Goal: Task Accomplishment & Management: Manage account settings

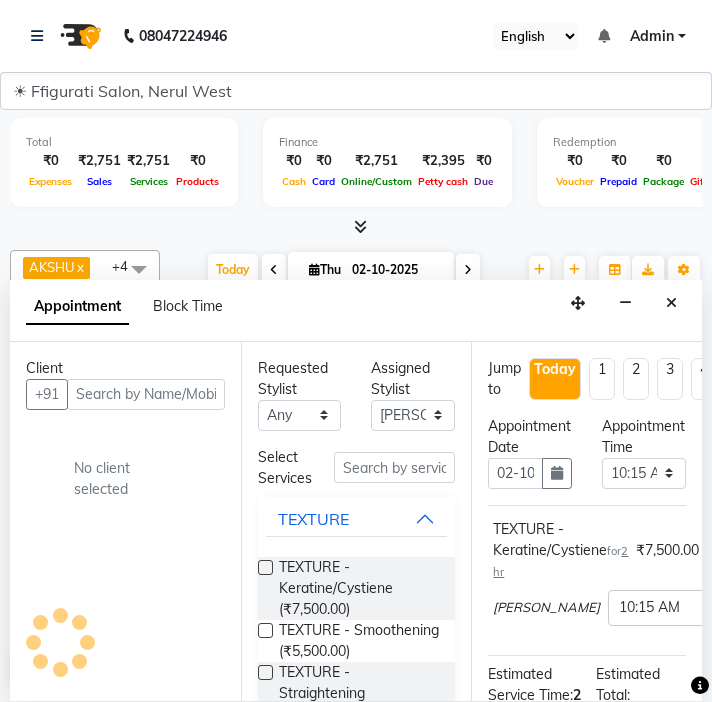
select select "44742"
select select "615"
select select "tentative"
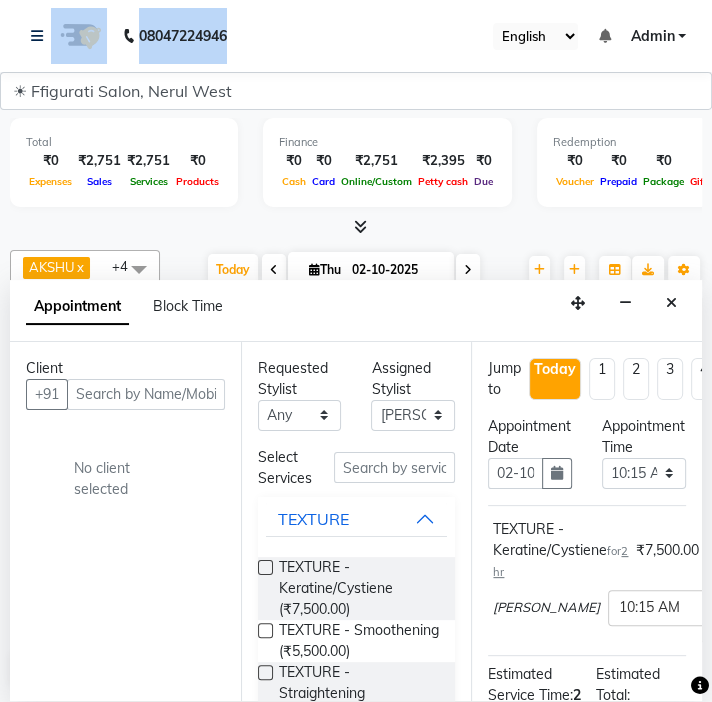
drag, startPoint x: 309, startPoint y: 63, endPoint x: 108, endPoint y: 82, distance: 201.8
click at [34, 0] on html "08047224946 Select Location × Ffigurati Salon, Nerul West English ENGLISH Españ…" at bounding box center [356, 351] width 712 height 702
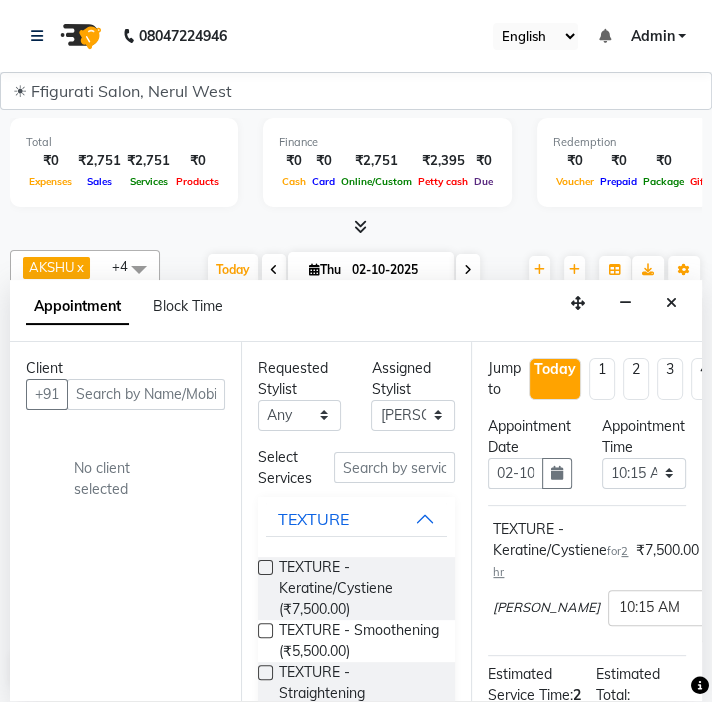
drag, startPoint x: 638, startPoint y: 64, endPoint x: 550, endPoint y: 68, distance: 88.0
click at [549, 70] on nav "08047224946 Select Location × Ffigurati Salon, Nerul West English ENGLISH Españ…" at bounding box center [356, 36] width 712 height 72
drag, startPoint x: 417, startPoint y: 29, endPoint x: 338, endPoint y: 37, distance: 79.4
click at [338, 37] on nav "08047224946 Select Location × Ffigurati Salon, Nerul West English ENGLISH Españ…" at bounding box center [356, 36] width 712 height 72
click at [229, 547] on div "Client +91 No client selected" at bounding box center [125, 521] width 231 height 359
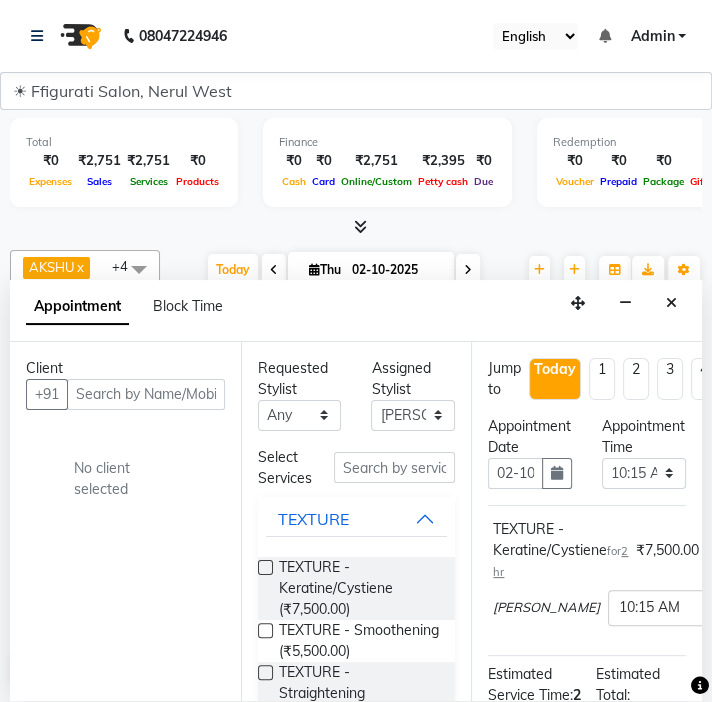
click at [229, 548] on div "Client +91 No client selected" at bounding box center [125, 521] width 231 height 359
drag, startPoint x: 229, startPoint y: 548, endPoint x: 290, endPoint y: 517, distance: 68.4
click at [237, 544] on div "Client +91 No client selected" at bounding box center [125, 521] width 231 height 359
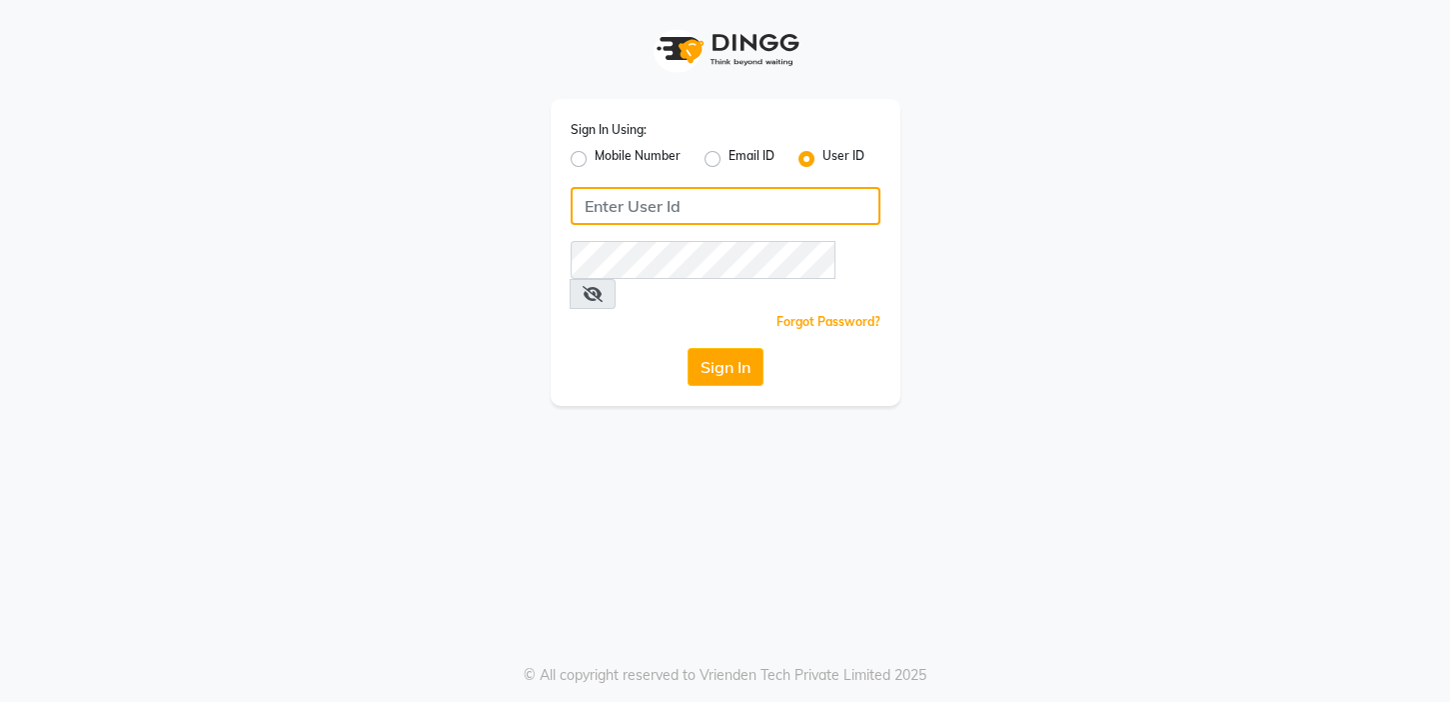
click at [777, 200] on input "Username" at bounding box center [726, 206] width 310 height 38
type input "fssalon"
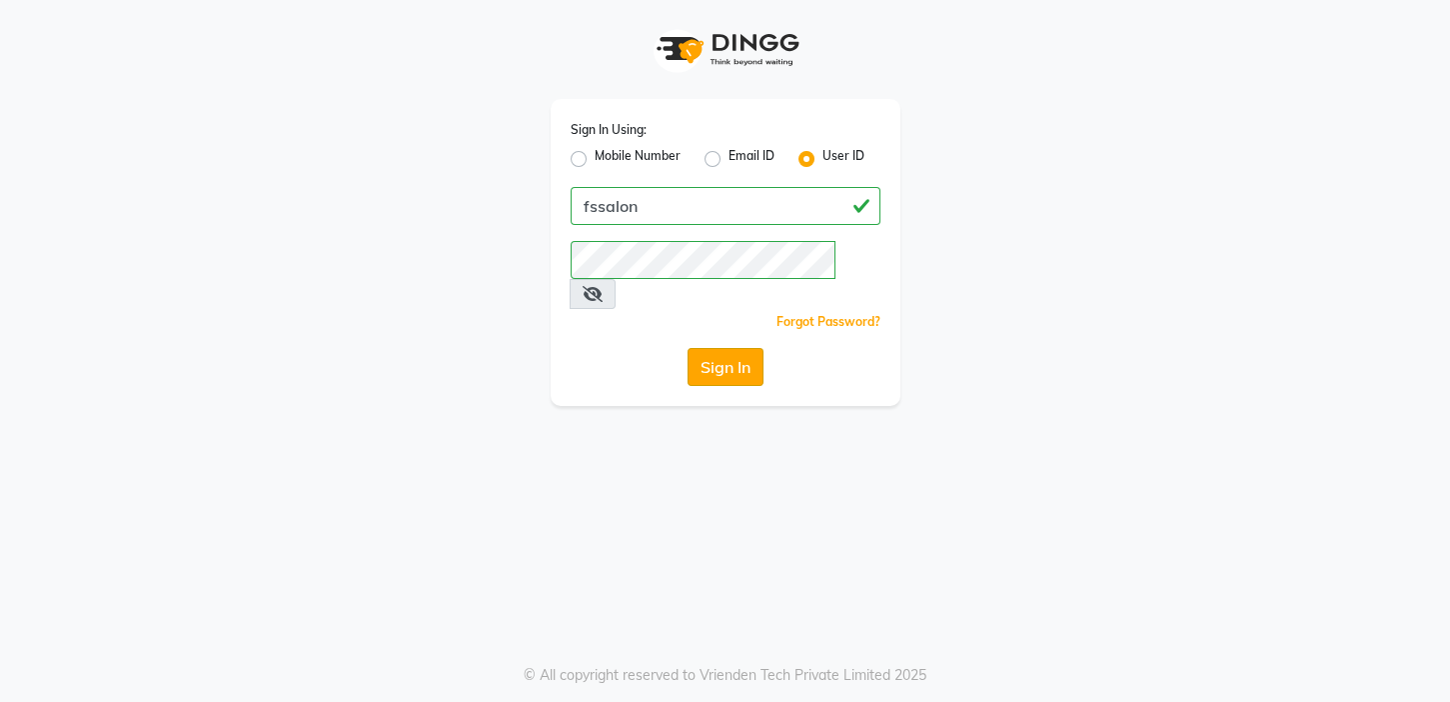
click at [740, 348] on button "Sign In" at bounding box center [726, 367] width 76 height 38
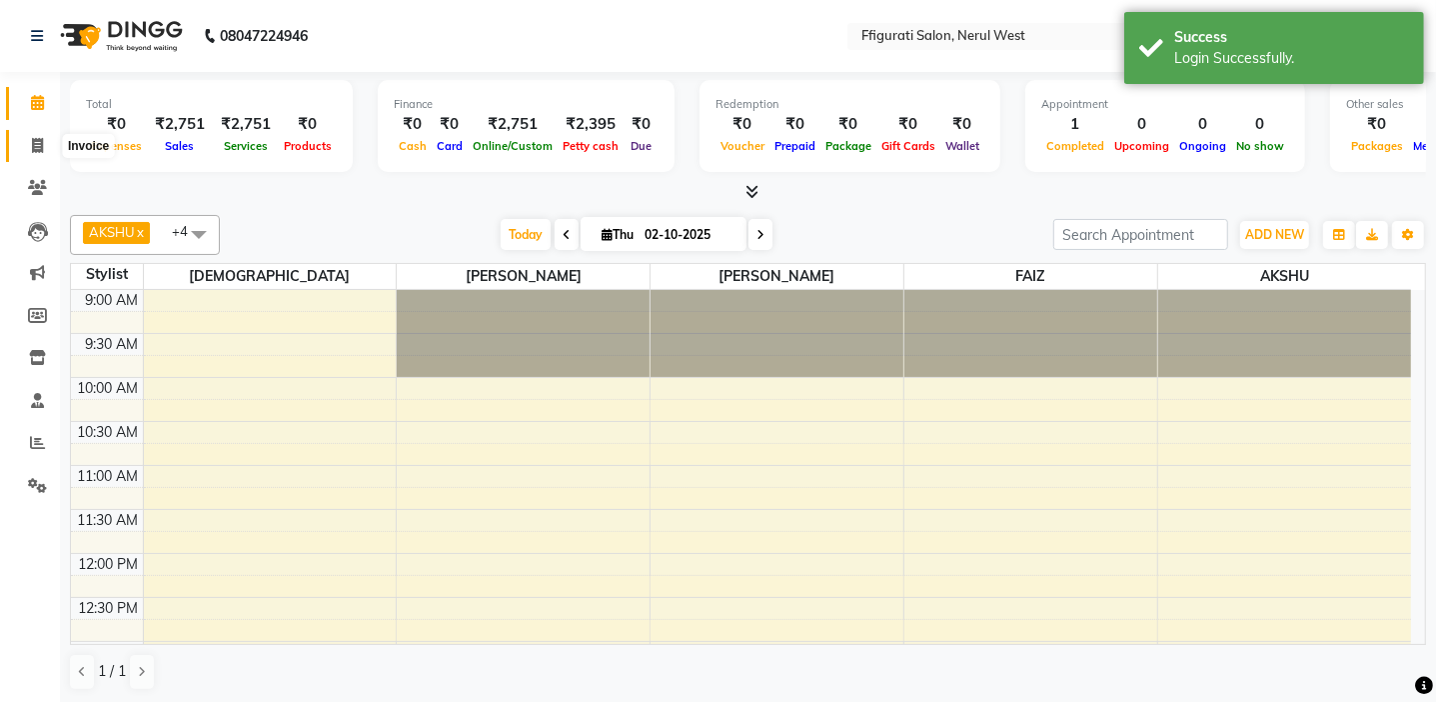
click at [32, 145] on icon at bounding box center [37, 145] width 11 height 15
select select "6023"
select select "service"
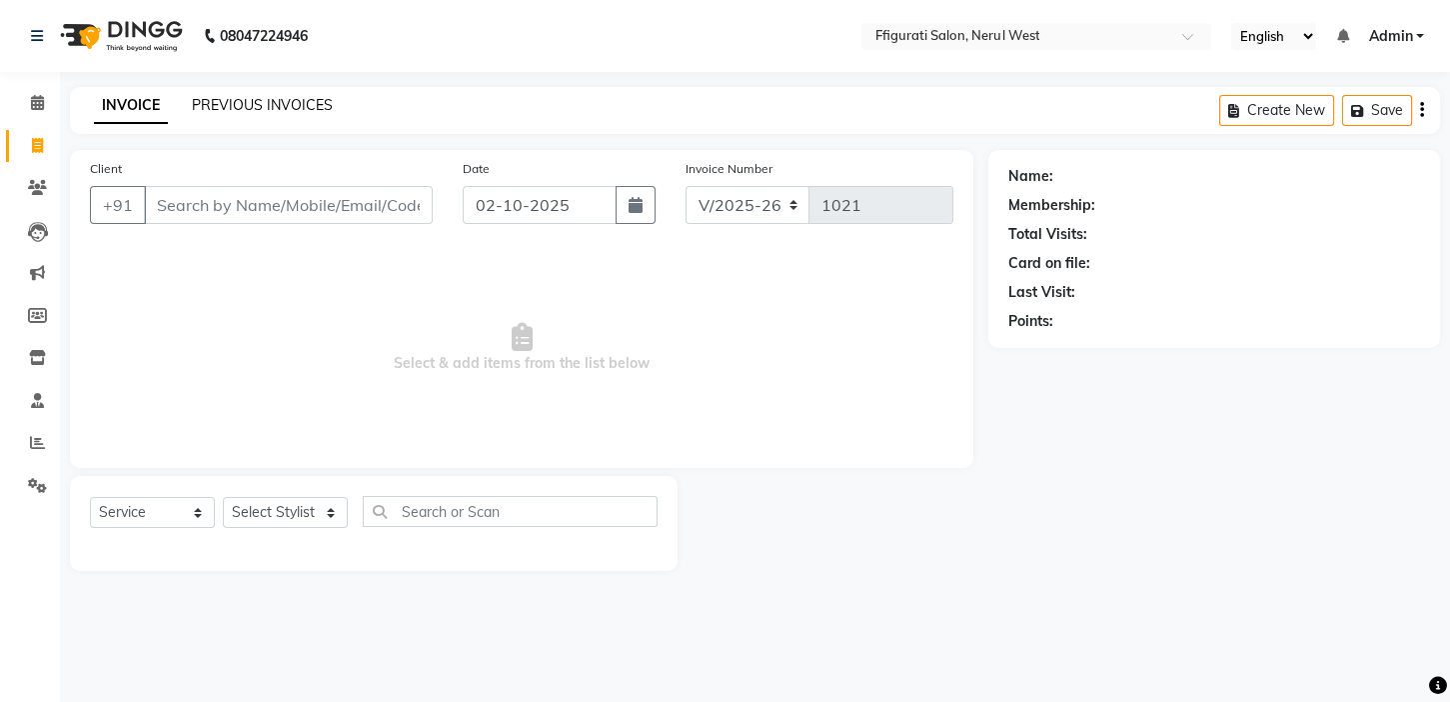
click at [232, 109] on link "PREVIOUS INVOICES" at bounding box center [262, 105] width 141 height 18
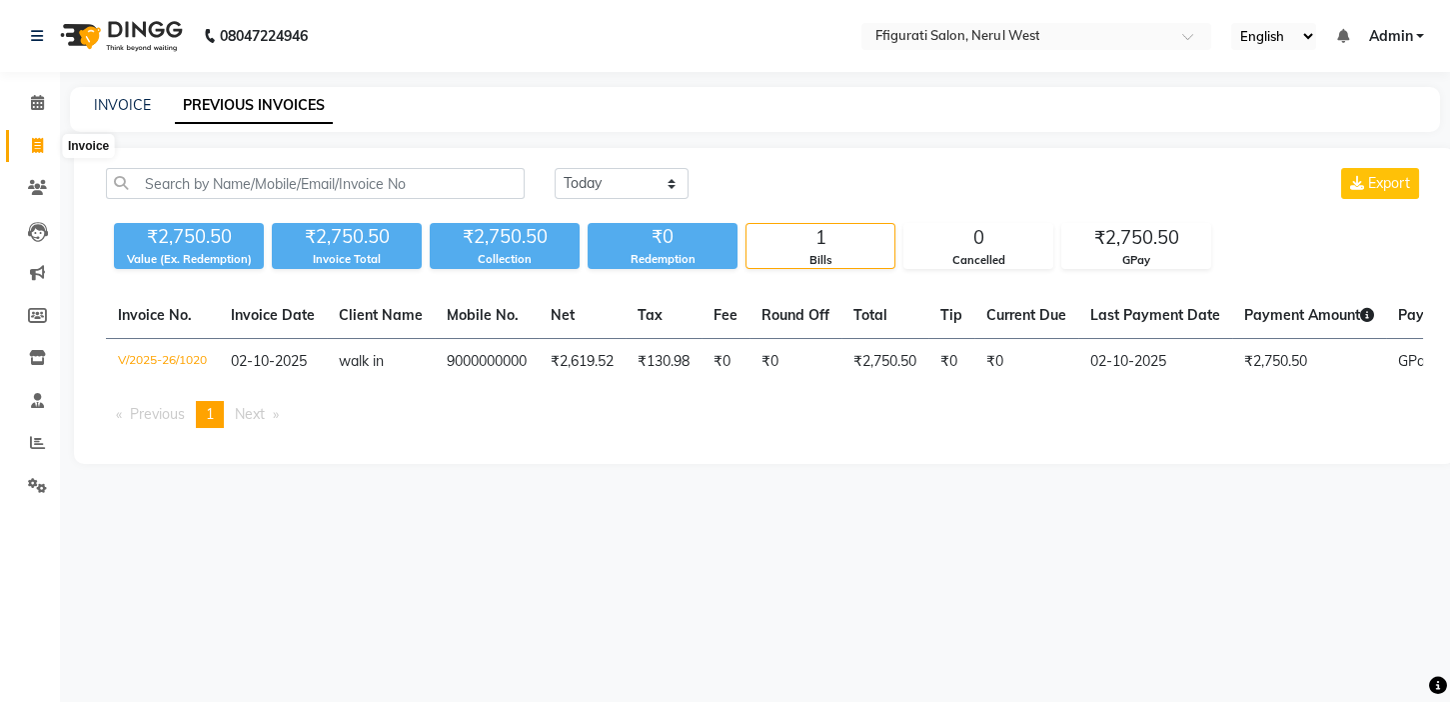
click at [39, 150] on icon at bounding box center [37, 145] width 11 height 15
select select "service"
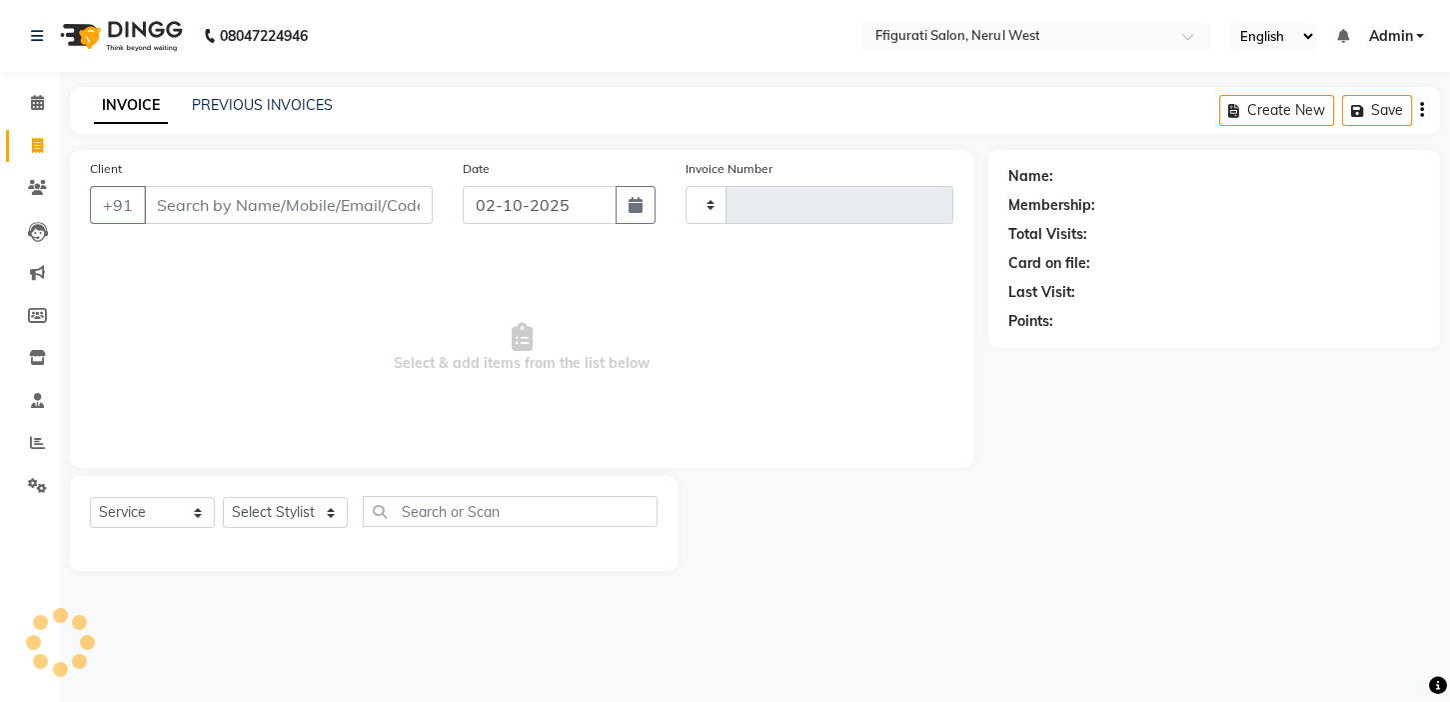
type input "1021"
select select "6023"
drag, startPoint x: 214, startPoint y: 212, endPoint x: 249, endPoint y: 231, distance: 39.8
click at [220, 212] on input "Client" at bounding box center [288, 205] width 289 height 38
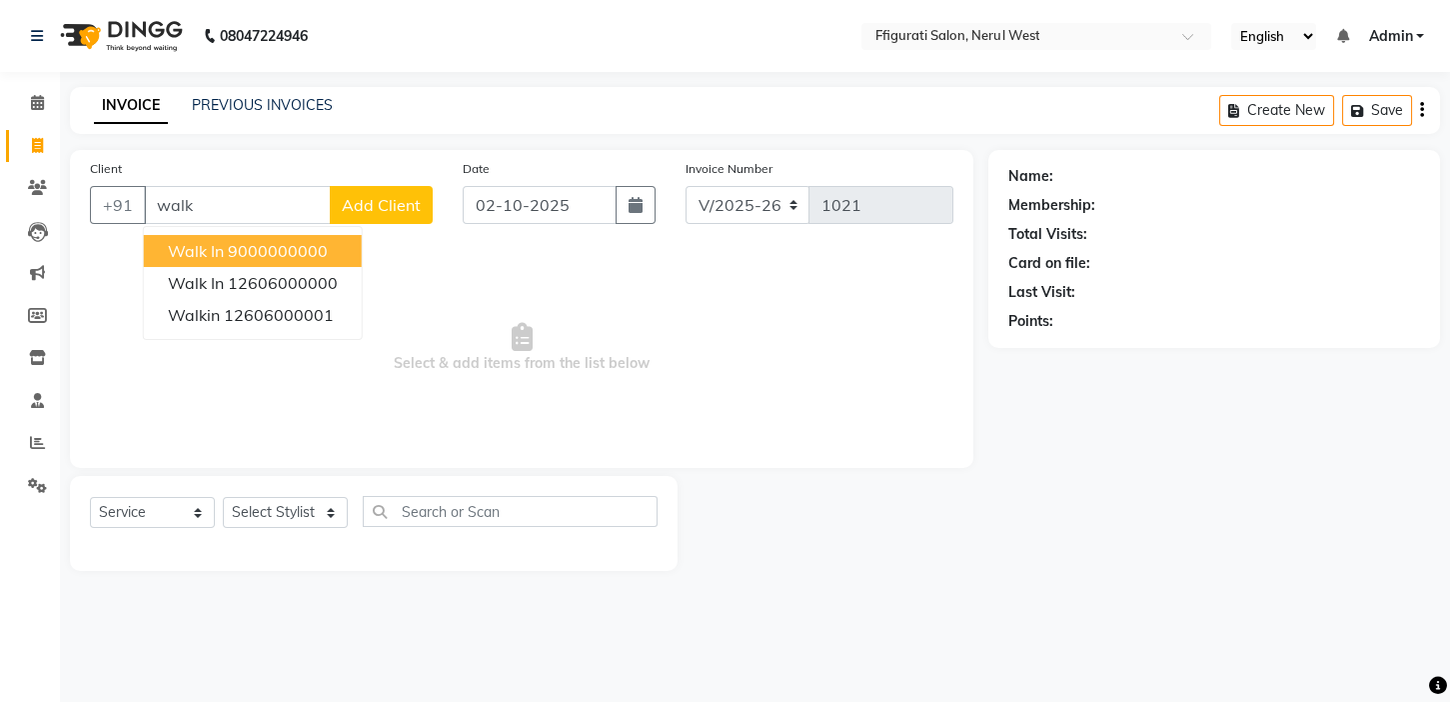
drag, startPoint x: 322, startPoint y: 246, endPoint x: 310, endPoint y: 249, distance: 12.4
click at [320, 248] on ngb-highlight "9000000000" at bounding box center [278, 251] width 100 height 20
type input "9000000000"
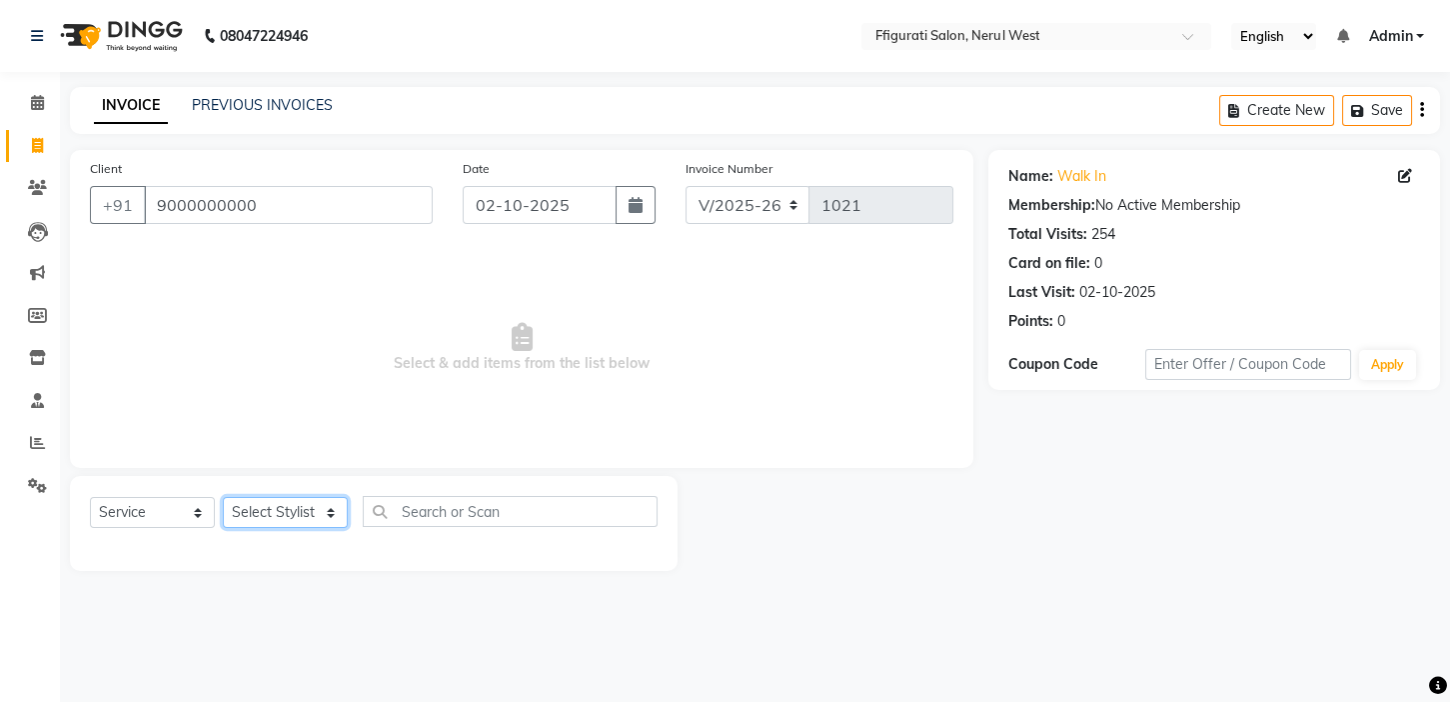
click at [320, 509] on select "Select Stylist AKSHU ALTAF amol FAIZ Naved Pallavi Priyanka sana Suraiya Tabbas…" at bounding box center [285, 512] width 125 height 31
select select "59371"
click at [223, 497] on select "Select Stylist AKSHU ALTAF amol FAIZ Naved Pallavi Priyanka sana Suraiya Tabbas…" at bounding box center [285, 512] width 125 height 31
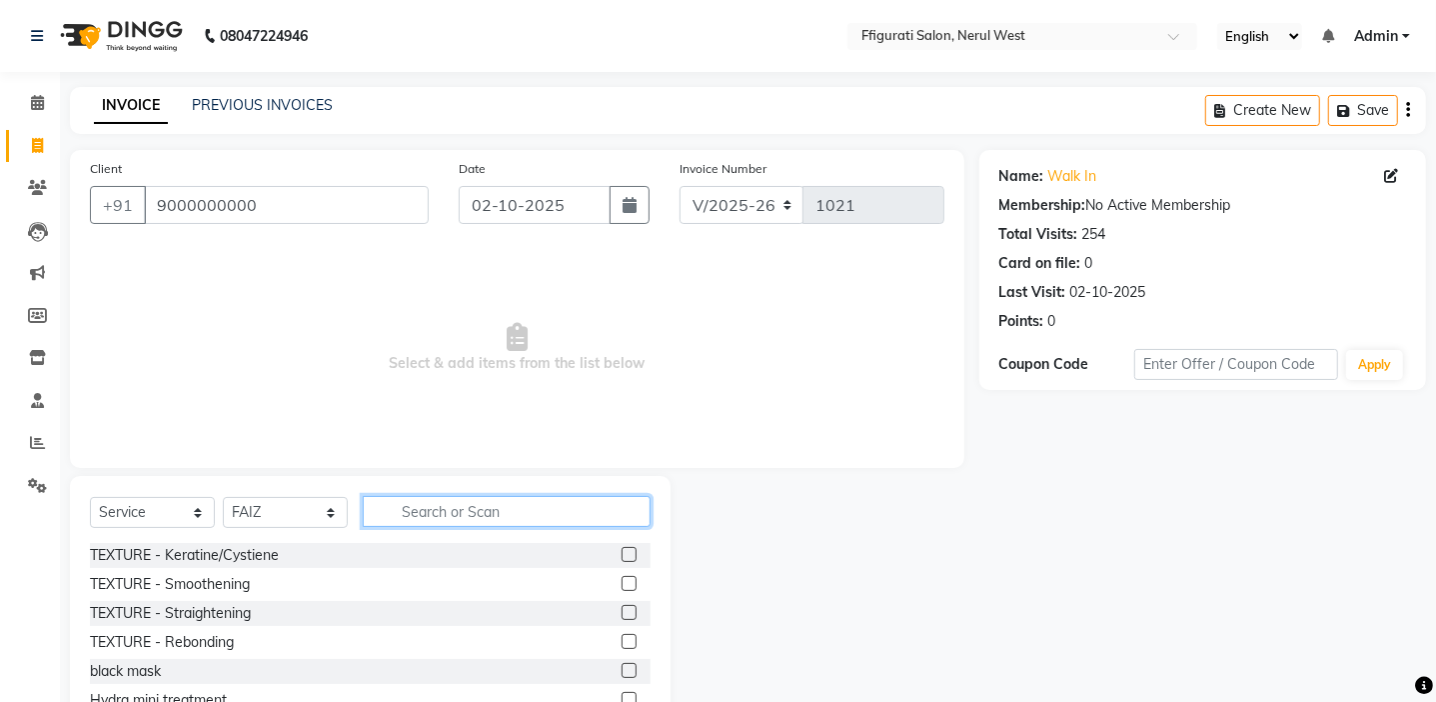
click at [482, 518] on input "text" at bounding box center [507, 511] width 288 height 31
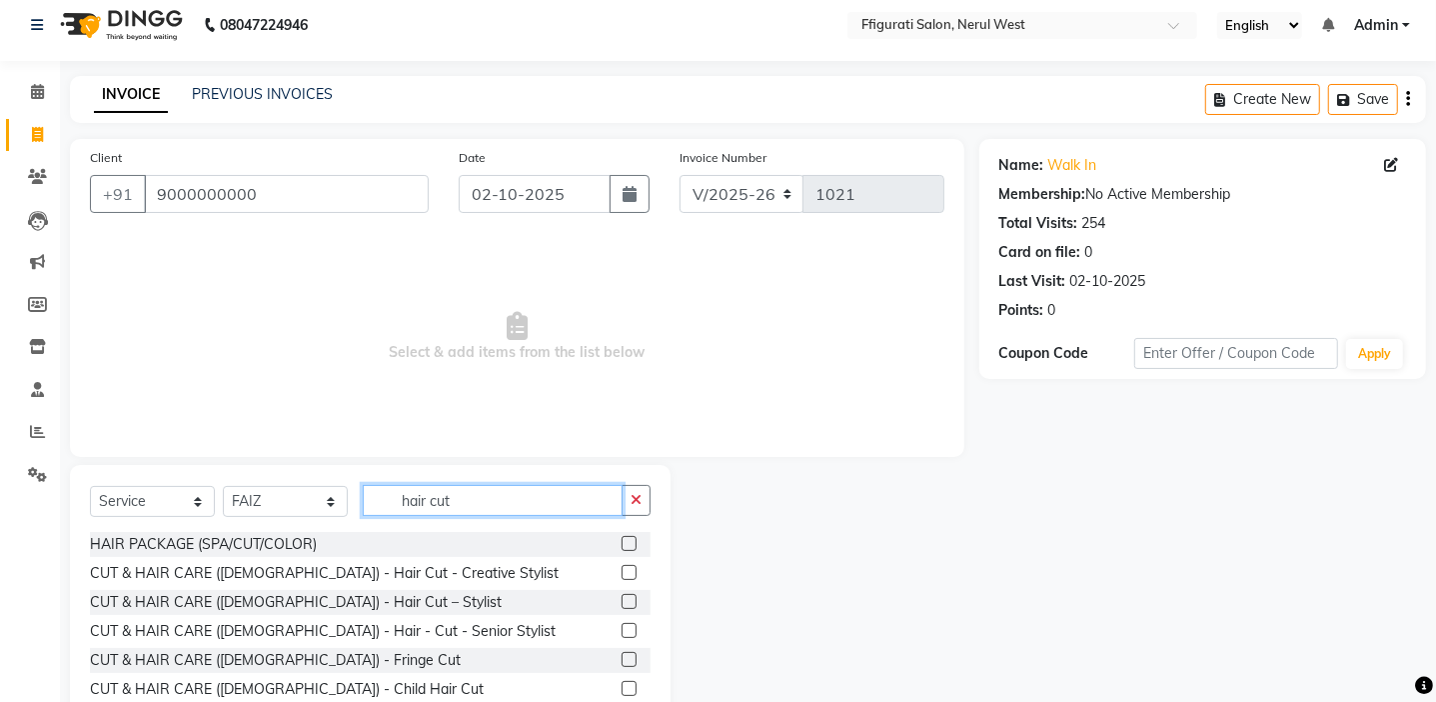
scroll to position [100, 0]
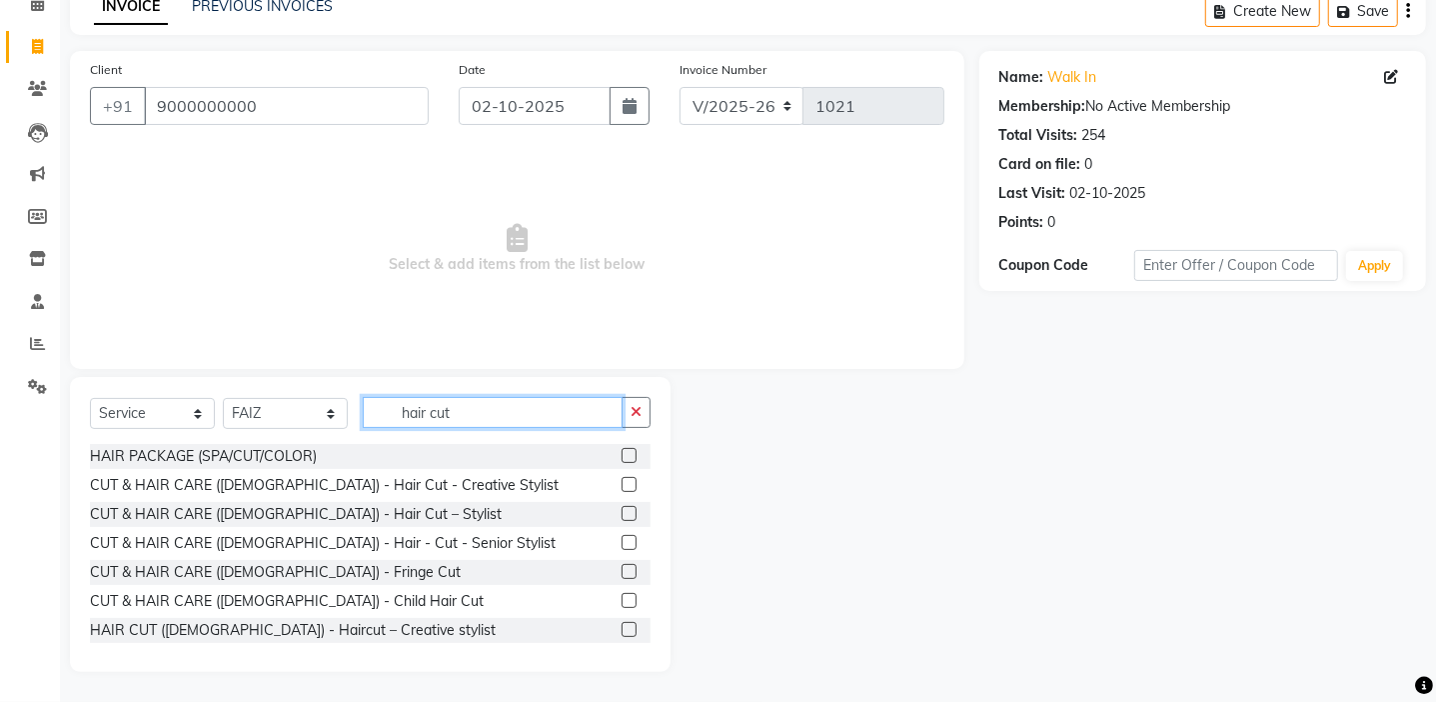
type input "hair cut"
click at [622, 601] on label at bounding box center [629, 600] width 15 height 15
click at [622, 601] on input "checkbox" at bounding box center [628, 601] width 13 height 13
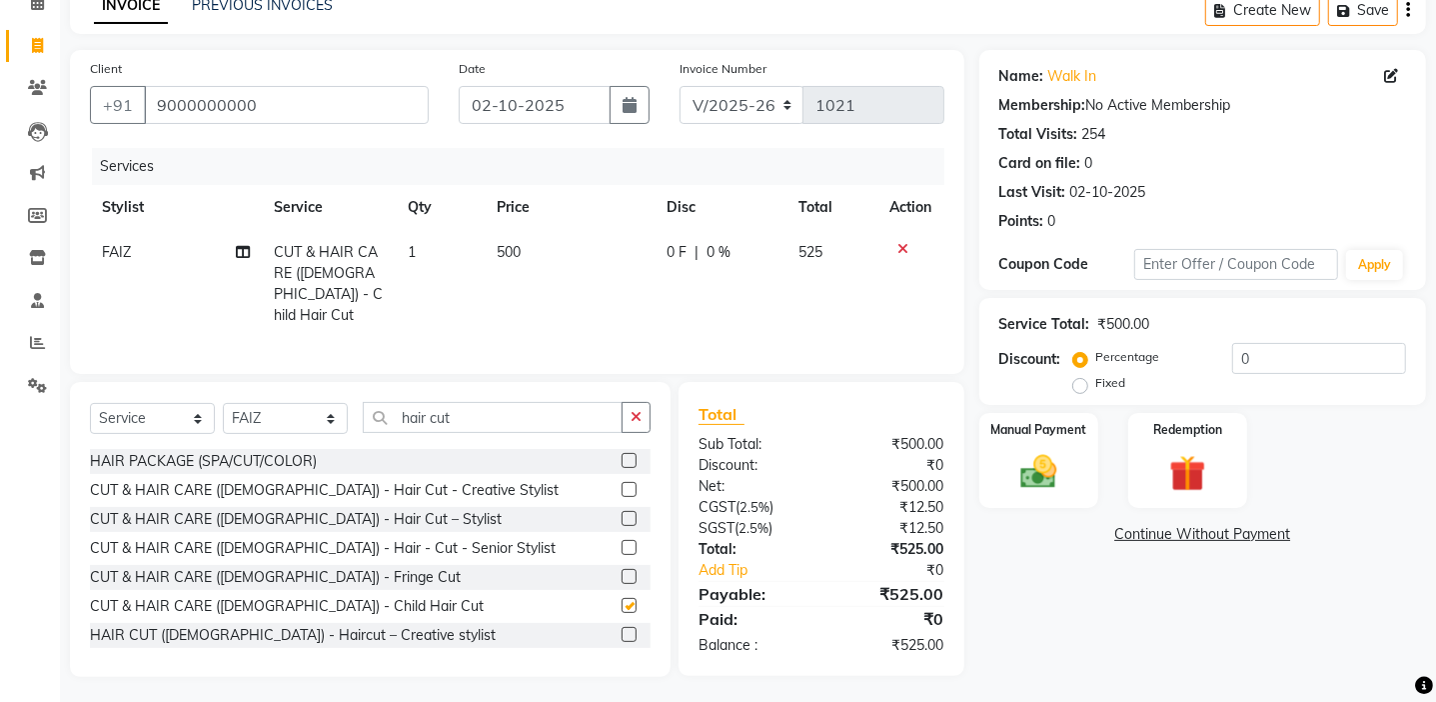
checkbox input "false"
click at [535, 271] on td "500" at bounding box center [570, 284] width 170 height 108
select select "59371"
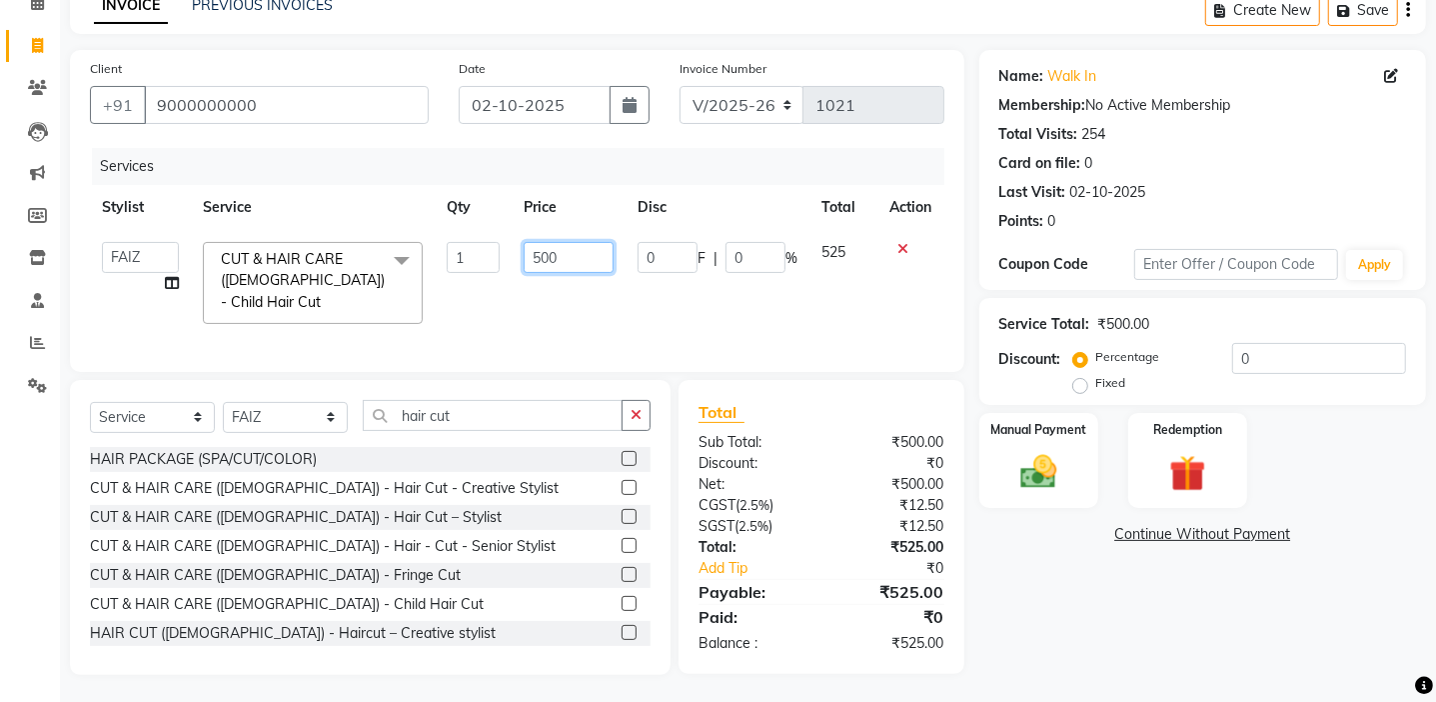
drag, startPoint x: 572, startPoint y: 262, endPoint x: 593, endPoint y: 333, distance: 74.0
click at [587, 276] on td "500" at bounding box center [569, 283] width 114 height 106
type input "5"
type input "750"
click at [1096, 390] on label "Fixed" at bounding box center [1111, 383] width 30 height 18
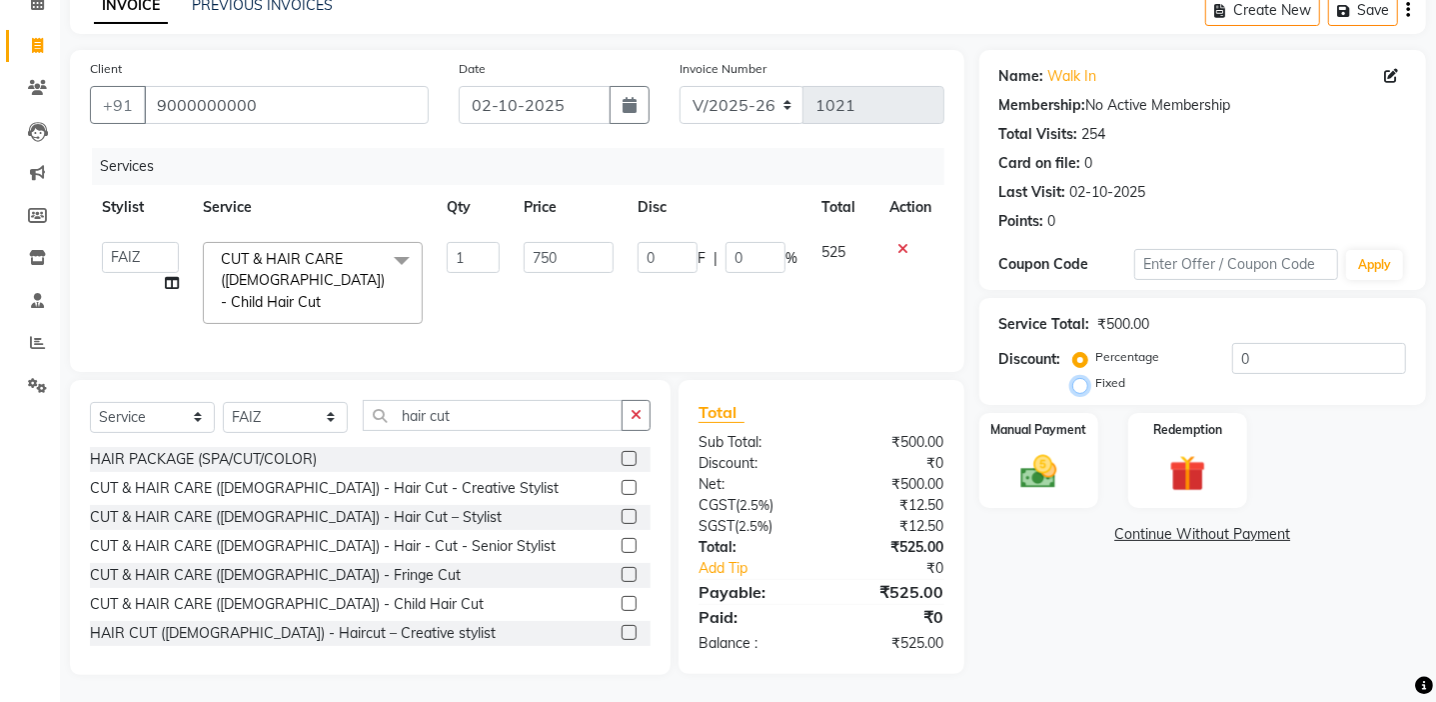
click at [1086, 390] on input "Fixed" at bounding box center [1084, 383] width 14 height 14
radio input "true"
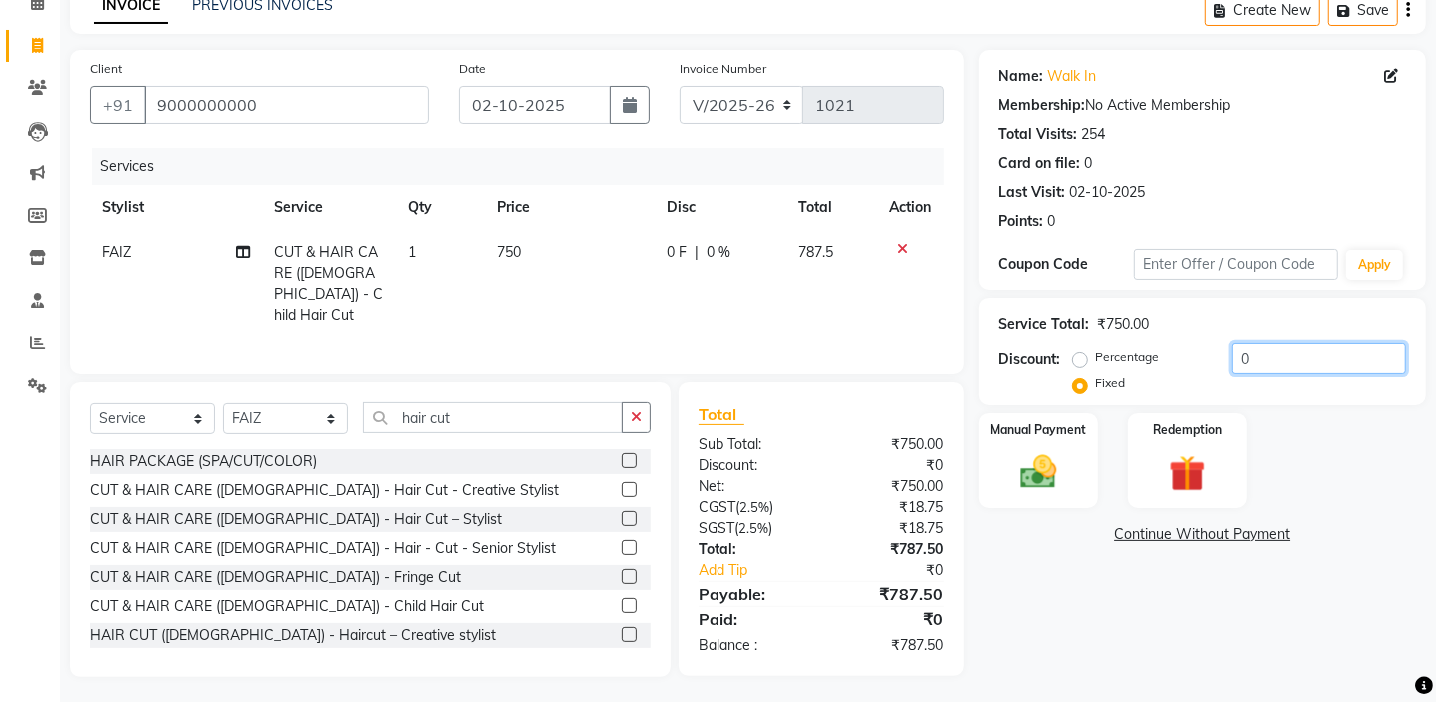
click at [1288, 353] on input "0" at bounding box center [1319, 358] width 174 height 31
type input "37"
drag, startPoint x: 1055, startPoint y: 420, endPoint x: 1075, endPoint y: 428, distance: 21.5
click at [1055, 423] on label "Manual Payment" at bounding box center [1038, 428] width 100 height 19
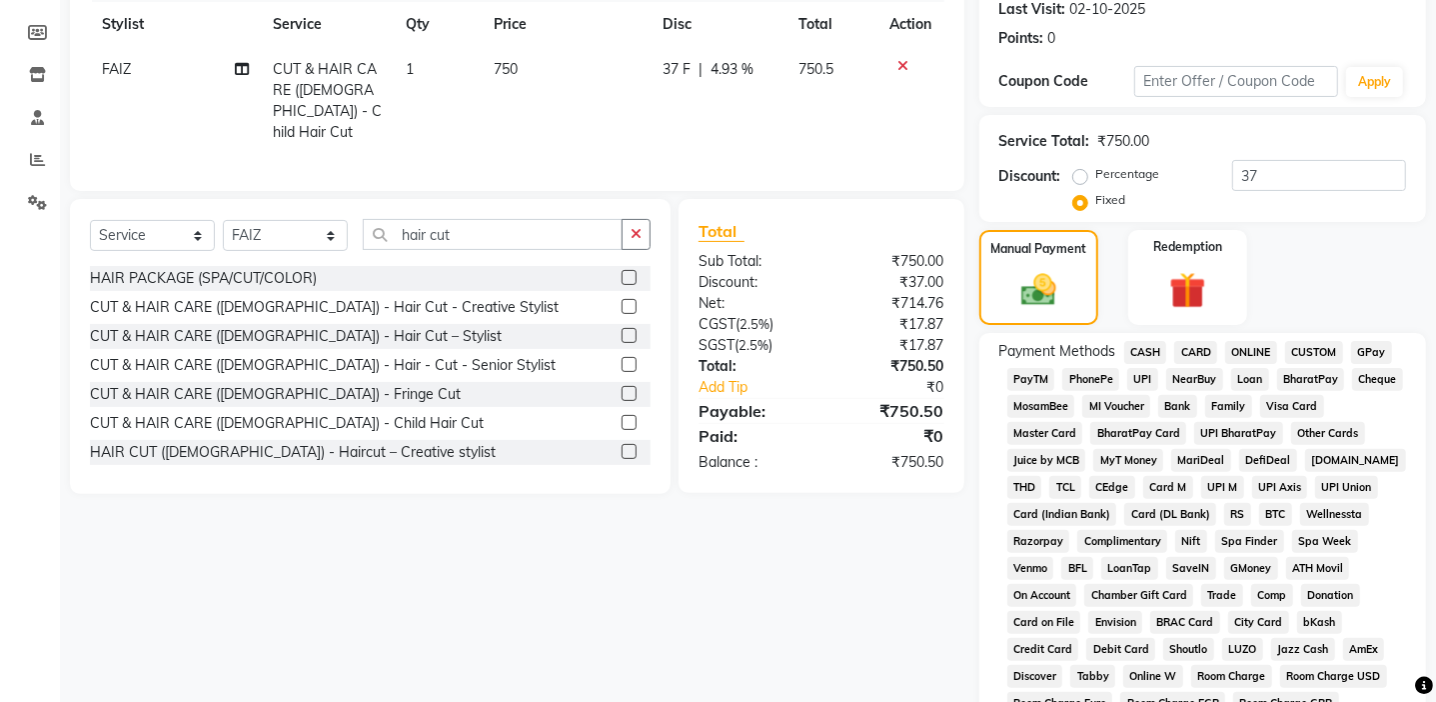
scroll to position [281, 0]
click at [1372, 349] on span "GPay" at bounding box center [1371, 354] width 41 height 23
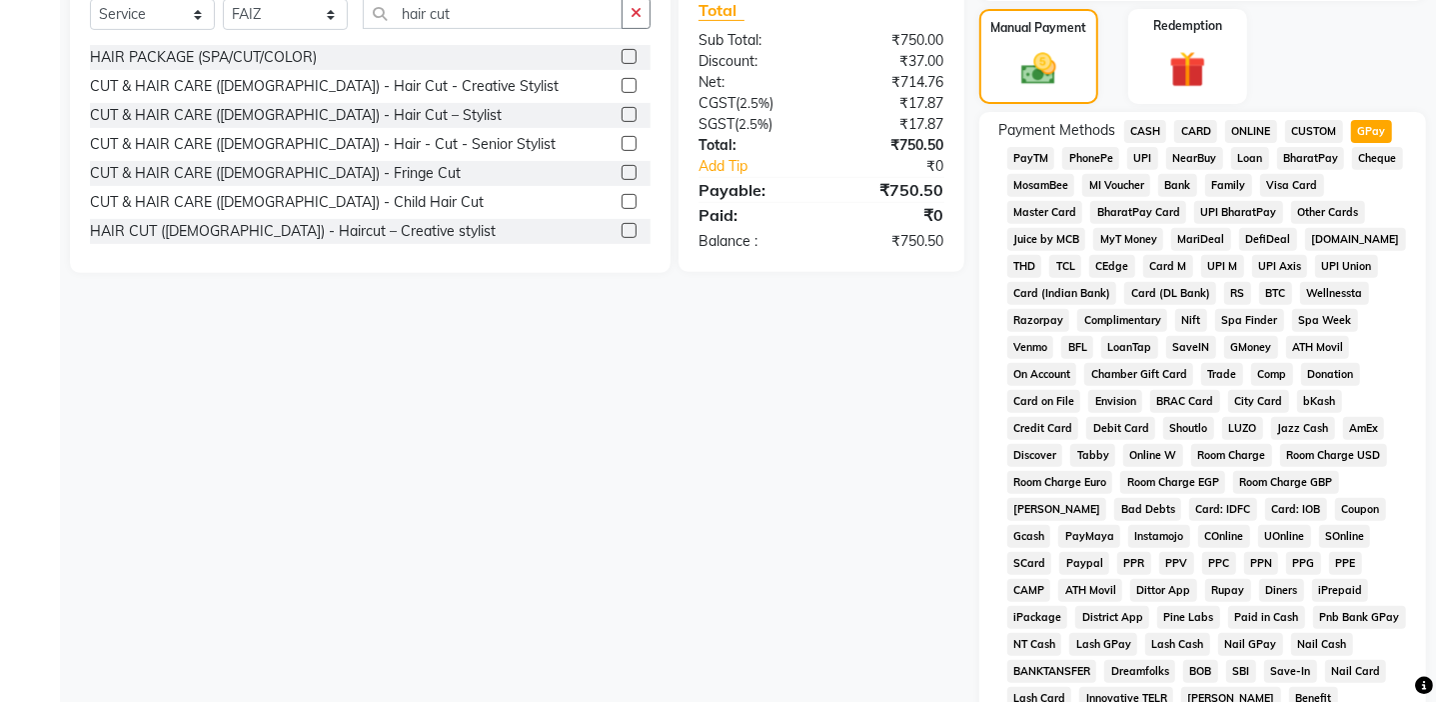
scroll to position [777, 0]
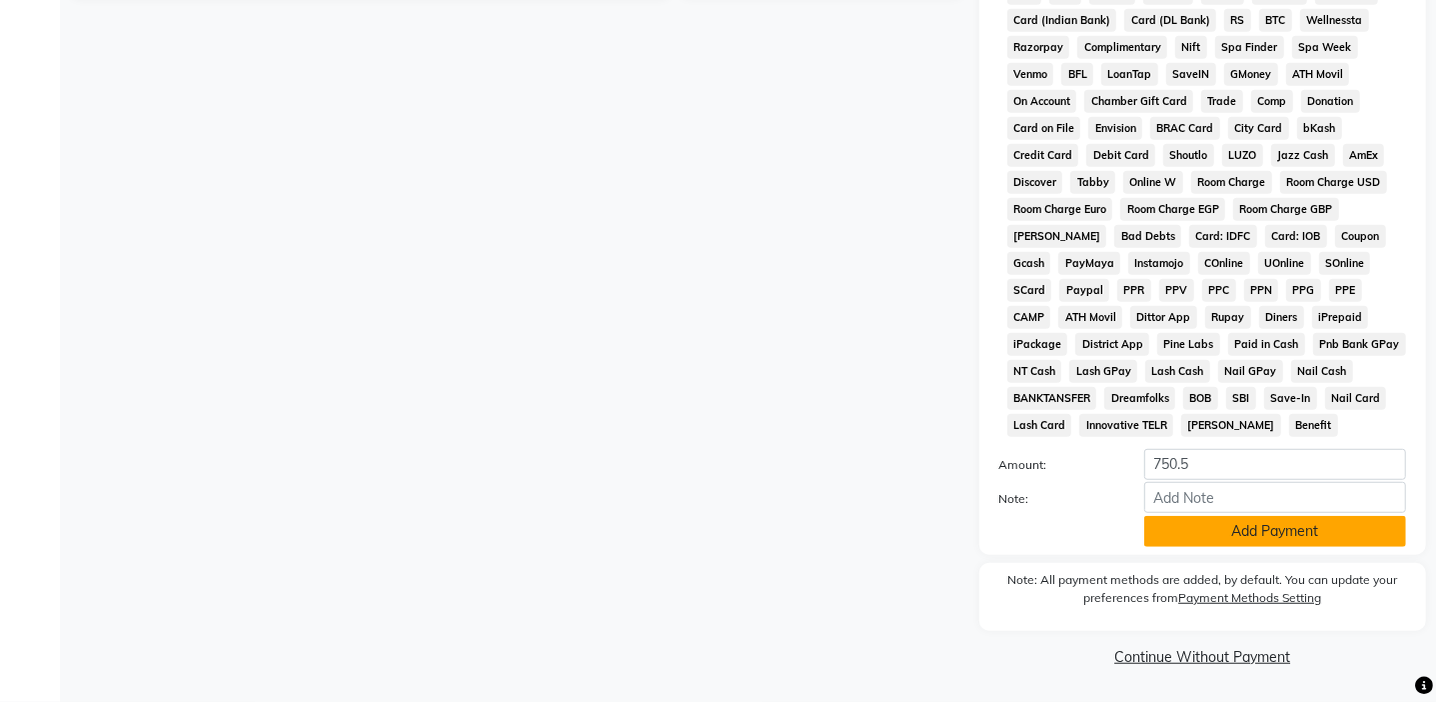
click at [1247, 530] on button "Add Payment" at bounding box center [1275, 531] width 262 height 31
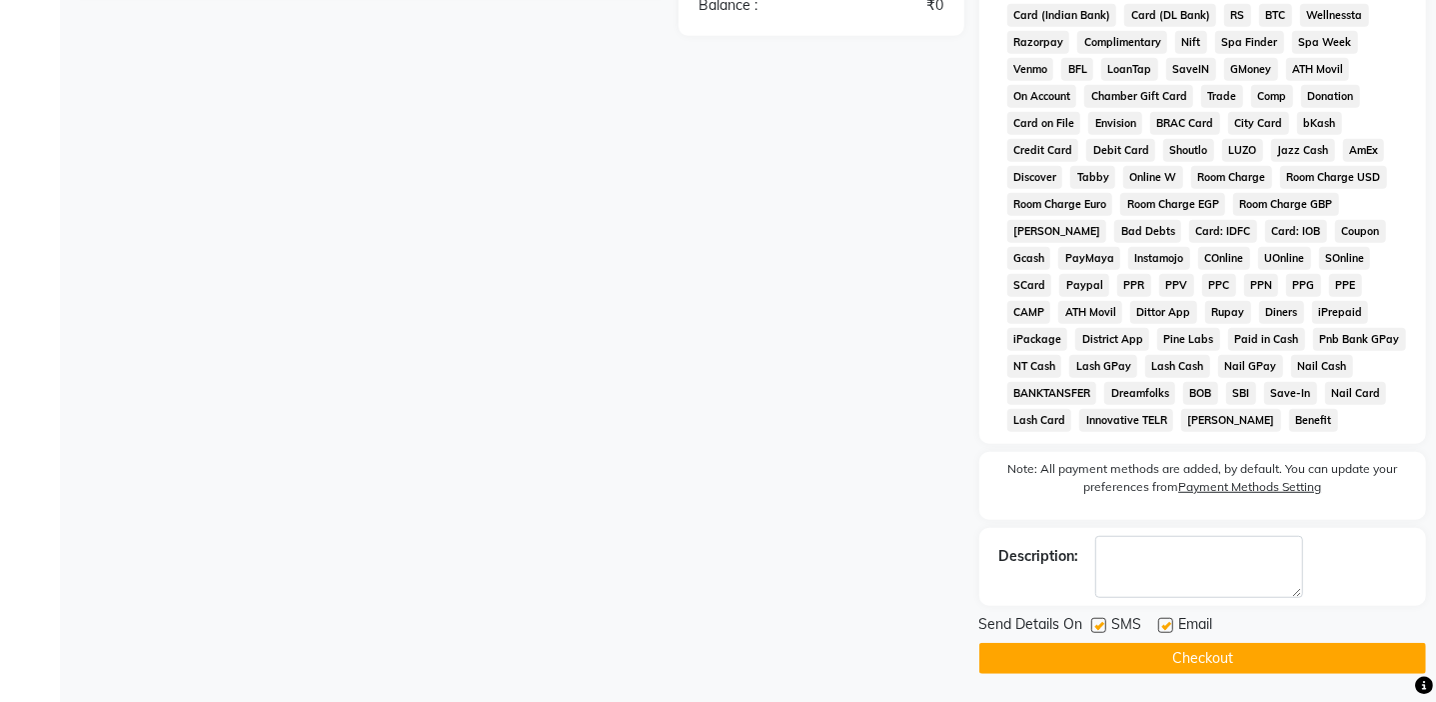
scroll to position [783, 0]
click at [1097, 627] on label at bounding box center [1098, 624] width 15 height 15
click at [1097, 627] on input "checkbox" at bounding box center [1097, 625] width 13 height 13
checkbox input "false"
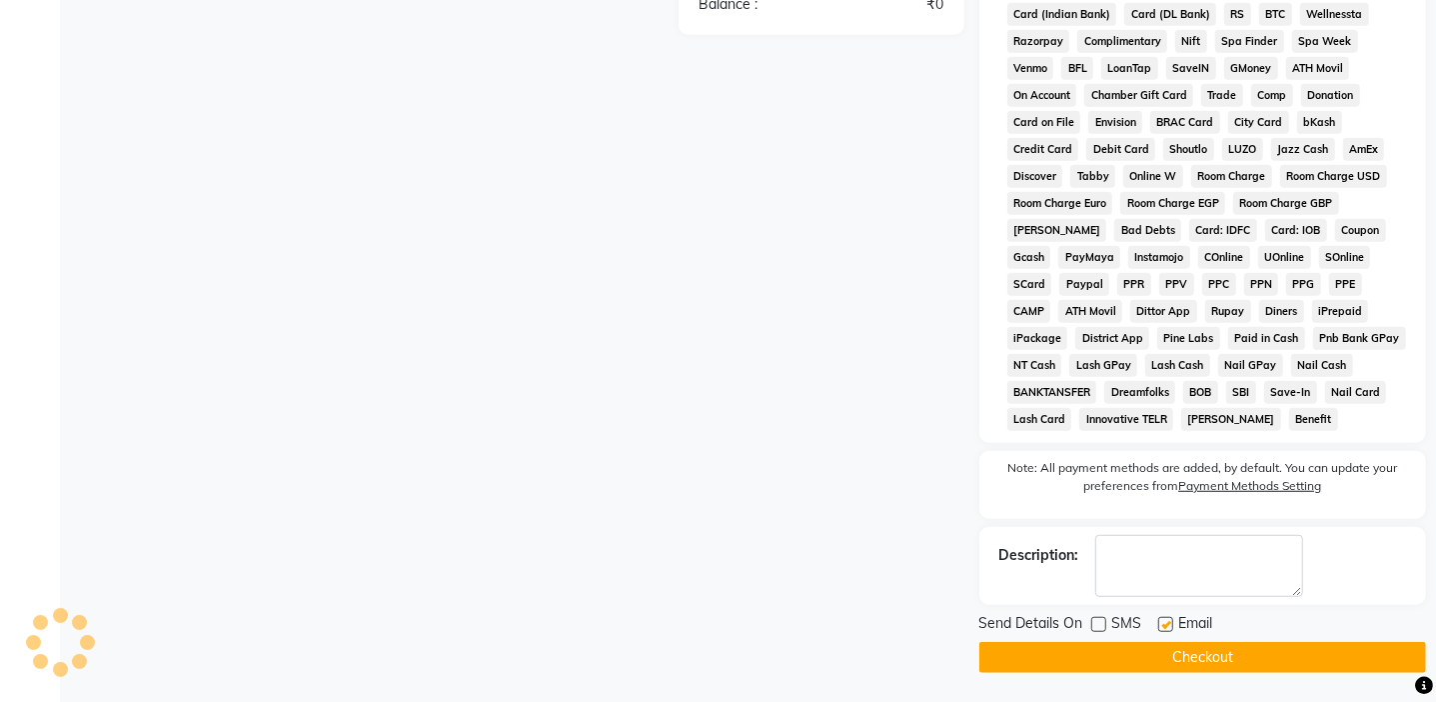
click at [1163, 627] on label at bounding box center [1165, 624] width 15 height 15
click at [1163, 627] on input "checkbox" at bounding box center [1164, 625] width 13 height 13
checkbox input "false"
click at [1163, 652] on button "Checkout" at bounding box center [1202, 657] width 447 height 31
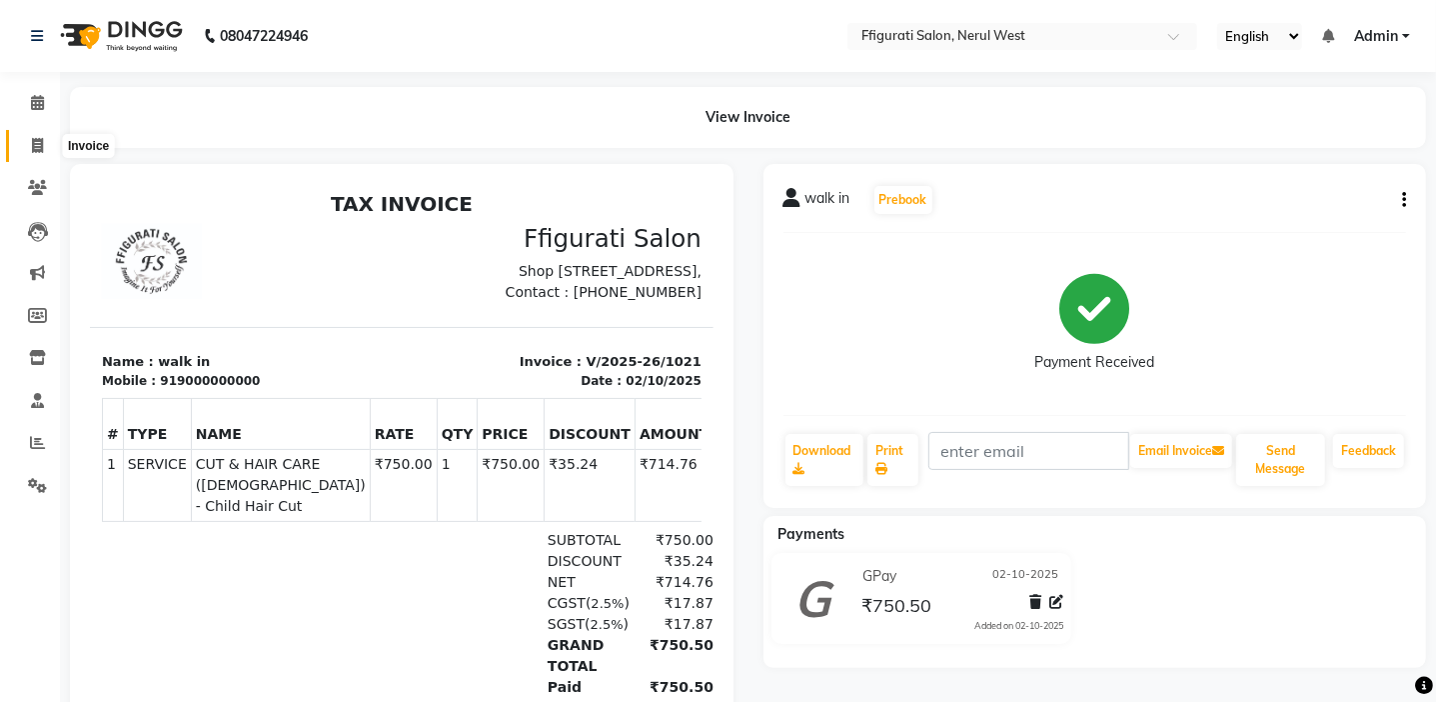
click at [35, 143] on icon at bounding box center [37, 145] width 11 height 15
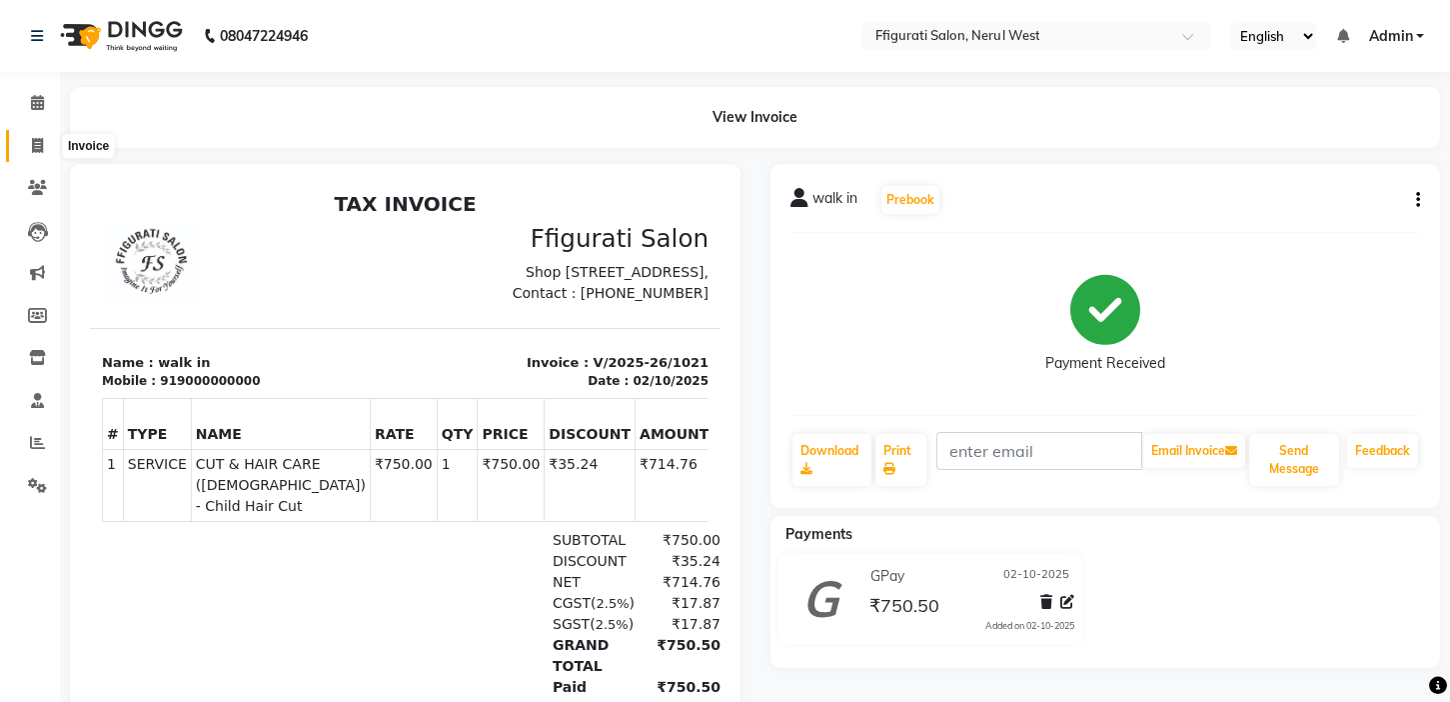
select select "6023"
select select "service"
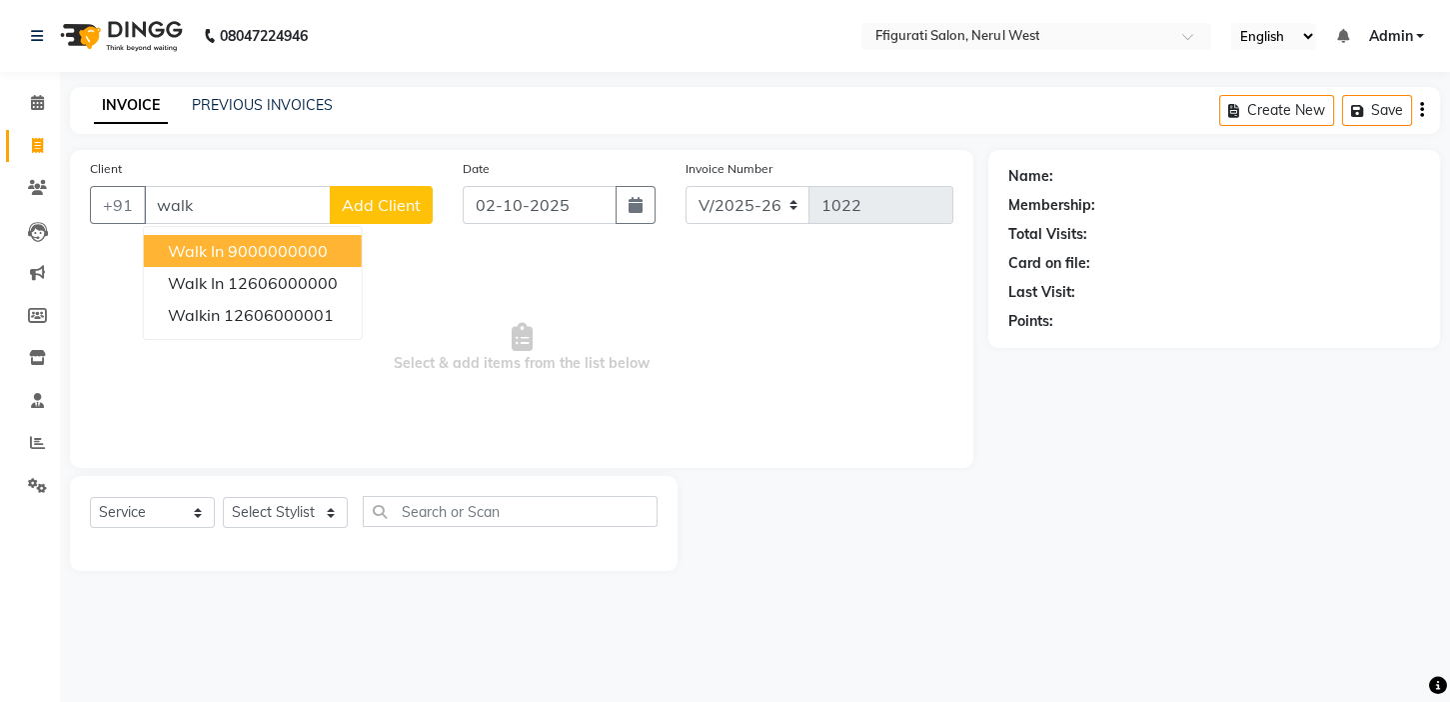
click at [306, 250] on ngb-highlight "9000000000" at bounding box center [278, 251] width 100 height 20
type input "9000000000"
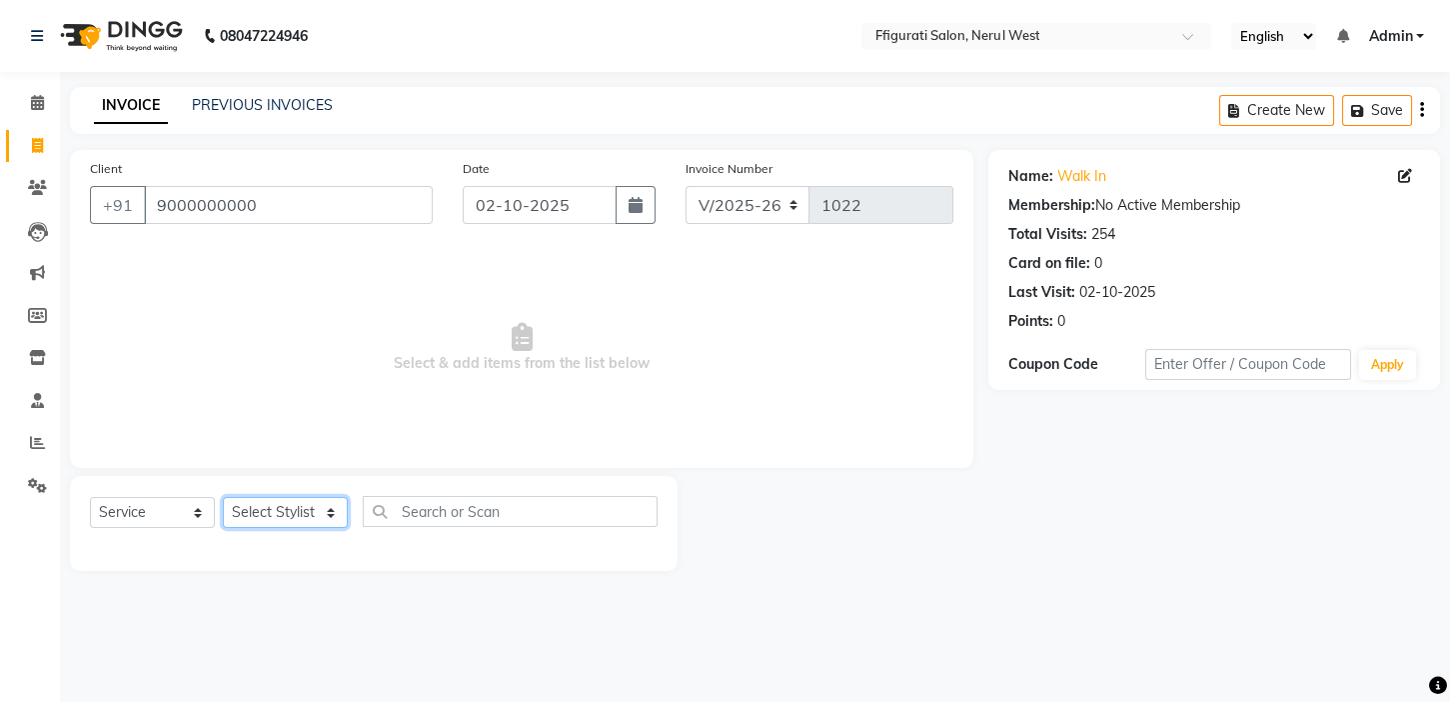
drag, startPoint x: 288, startPoint y: 509, endPoint x: 291, endPoint y: 498, distance: 11.4
click at [288, 508] on select "Select Stylist AKSHU ALTAF amol FAIZ Naved Pallavi Priyanka sana Suraiya Tabbas…" at bounding box center [285, 512] width 125 height 31
select select "43115"
click at [223, 497] on select "Select Stylist AKSHU ALTAF amol FAIZ Naved Pallavi Priyanka sana Suraiya Tabbas…" at bounding box center [285, 512] width 125 height 31
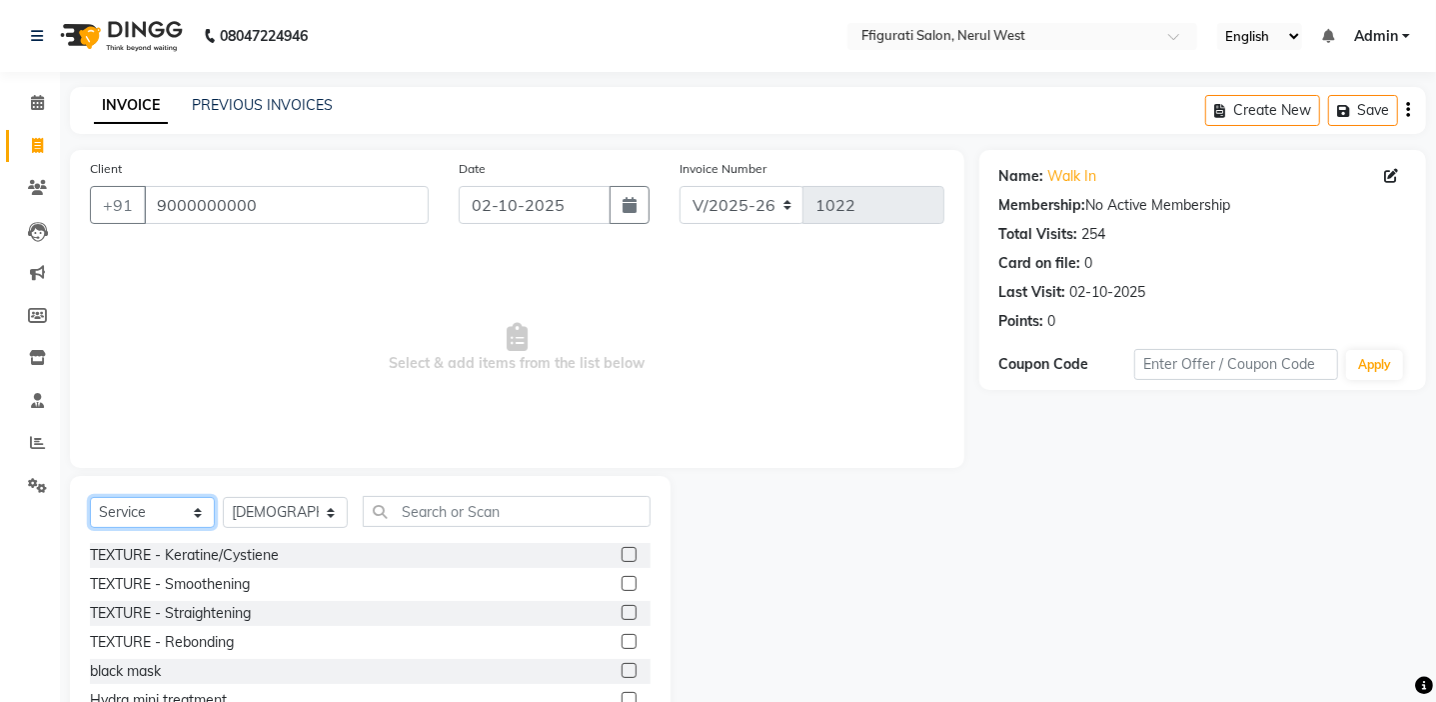
click at [152, 523] on select "Select Service Product Membership Package Voucher Prepaid Gift Card" at bounding box center [152, 512] width 125 height 31
select select "product"
click at [90, 497] on select "Select Service Product Membership Package Voucher Prepaid Gift Card" at bounding box center [152, 512] width 125 height 31
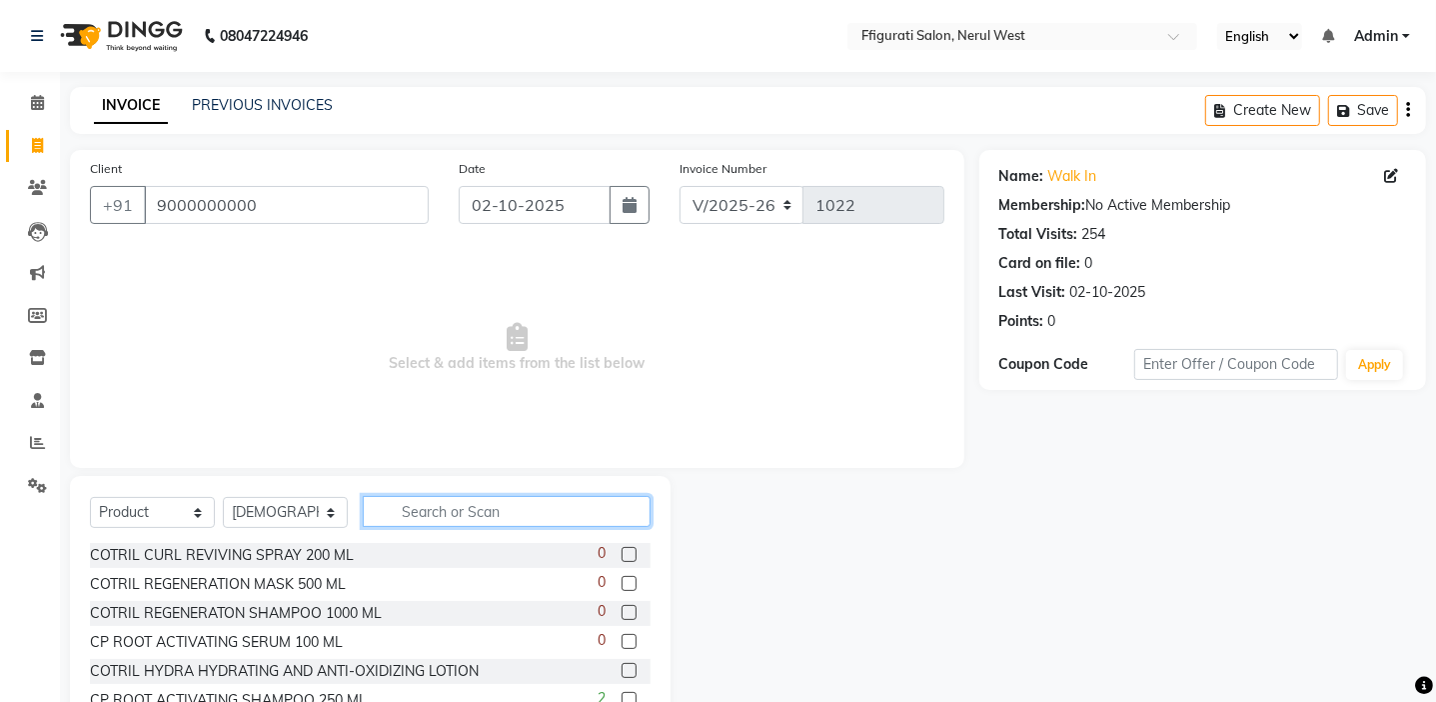
click at [472, 500] on input "text" at bounding box center [507, 511] width 288 height 31
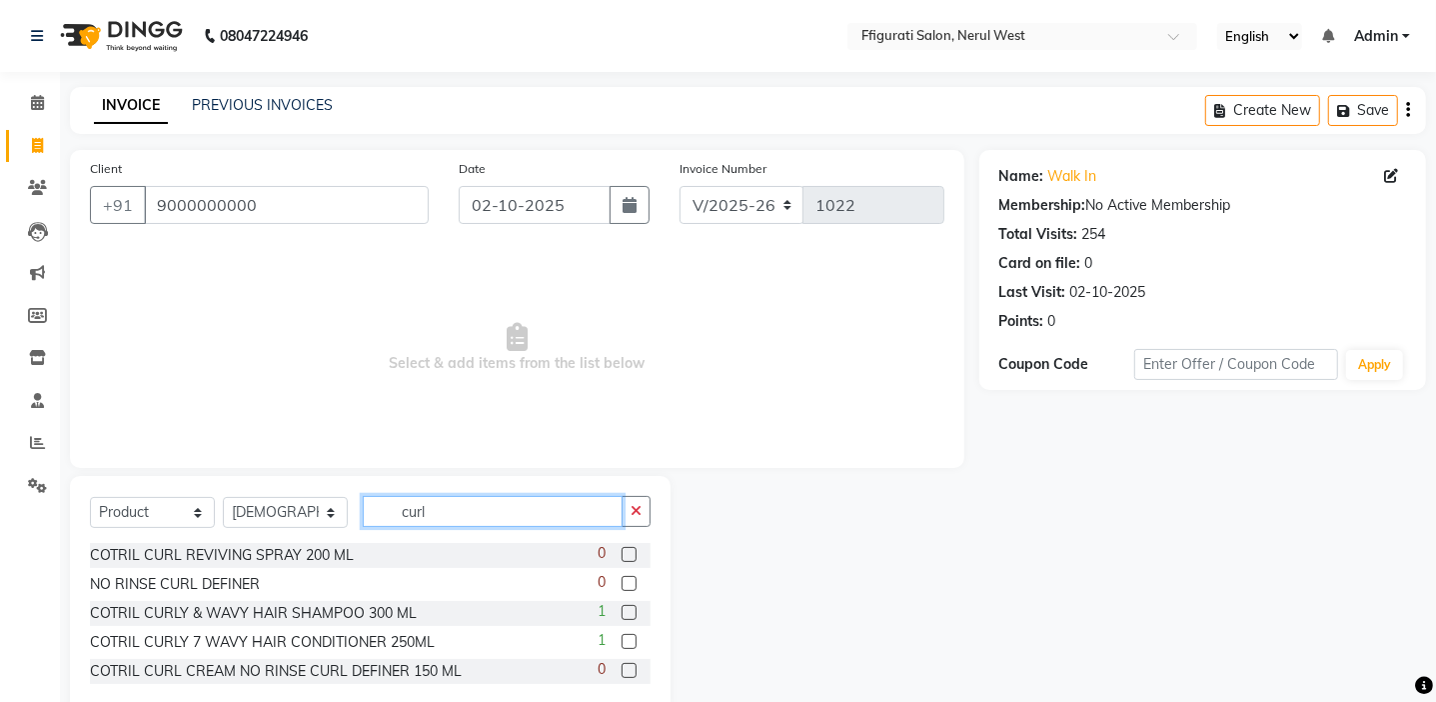
type input "curl"
click at [633, 616] on label at bounding box center [629, 612] width 15 height 15
click at [633, 616] on input "checkbox" at bounding box center [628, 613] width 13 height 13
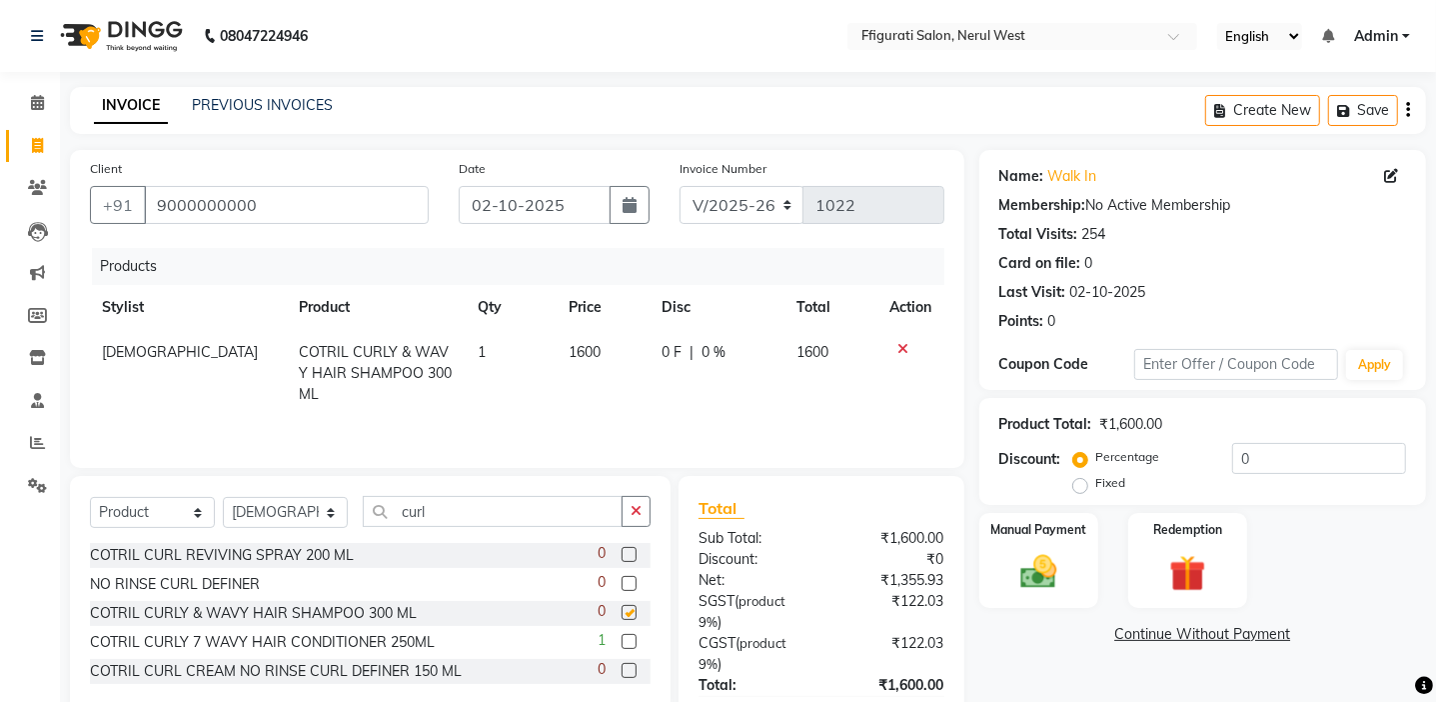
checkbox input "false"
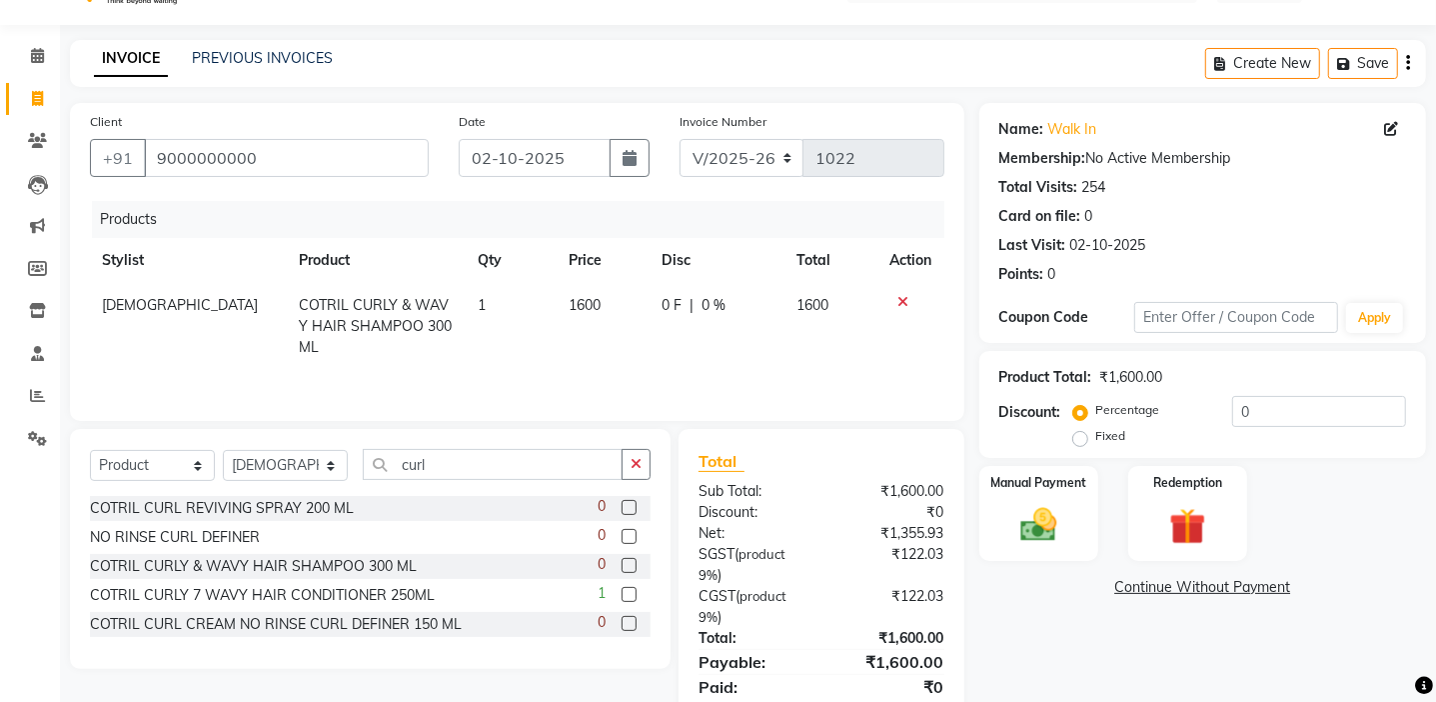
scroll to position [90, 0]
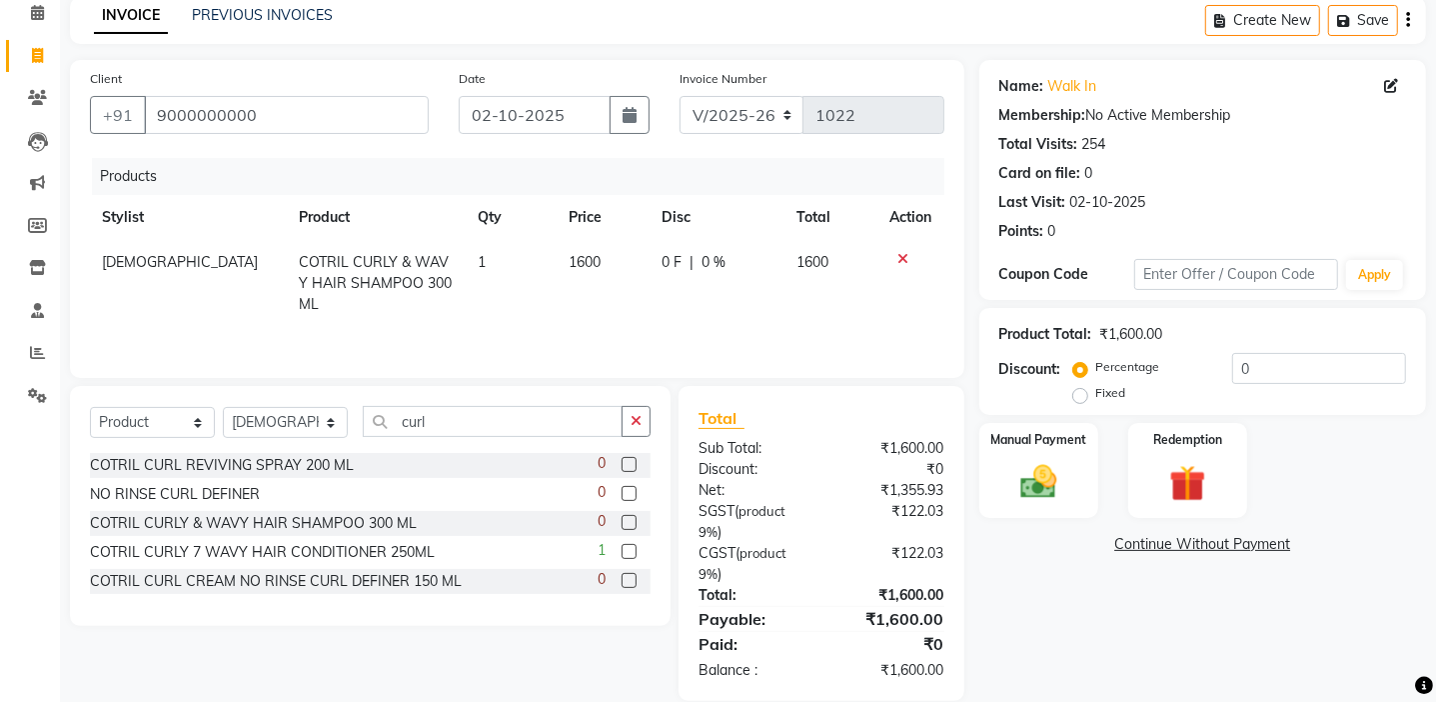
click at [629, 463] on label at bounding box center [629, 464] width 15 height 15
click at [629, 463] on input "checkbox" at bounding box center [628, 465] width 13 height 13
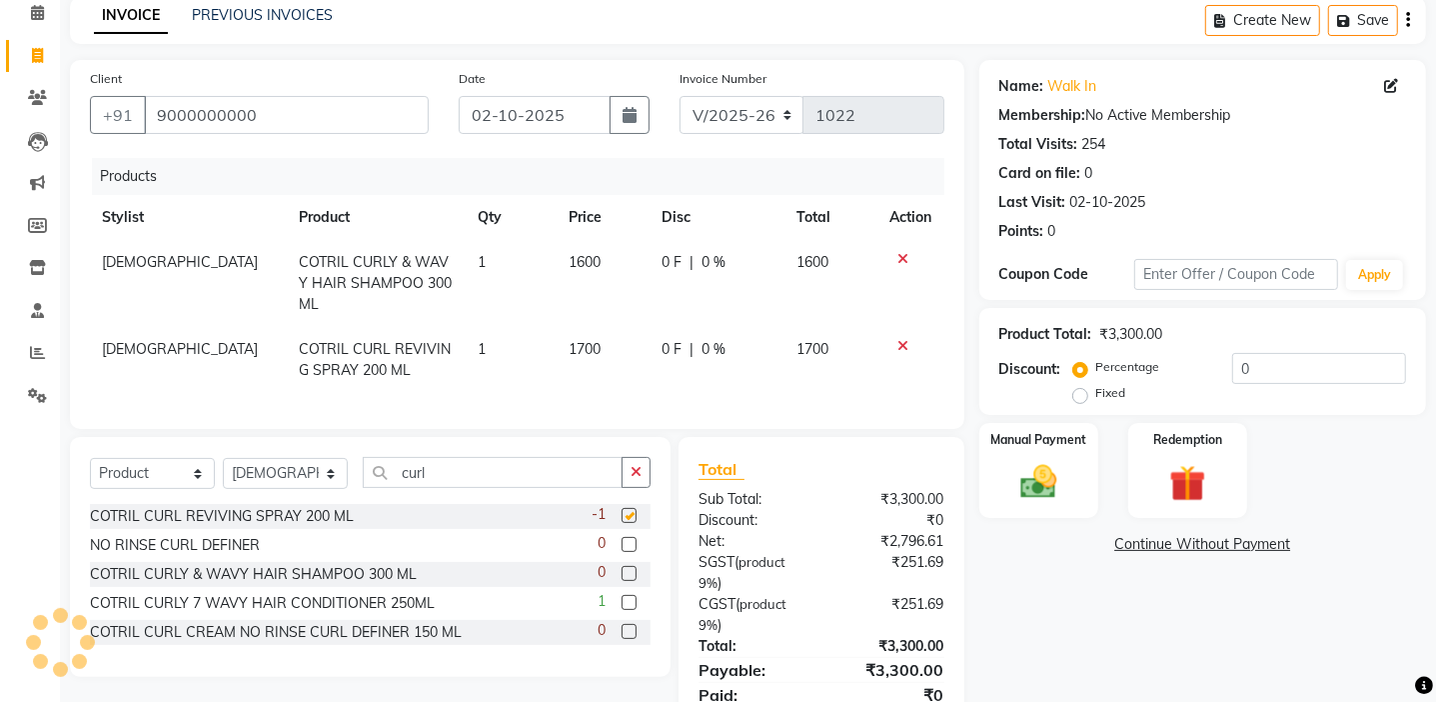
checkbox input "false"
click at [1029, 450] on div "Manual Payment" at bounding box center [1038, 470] width 124 height 99
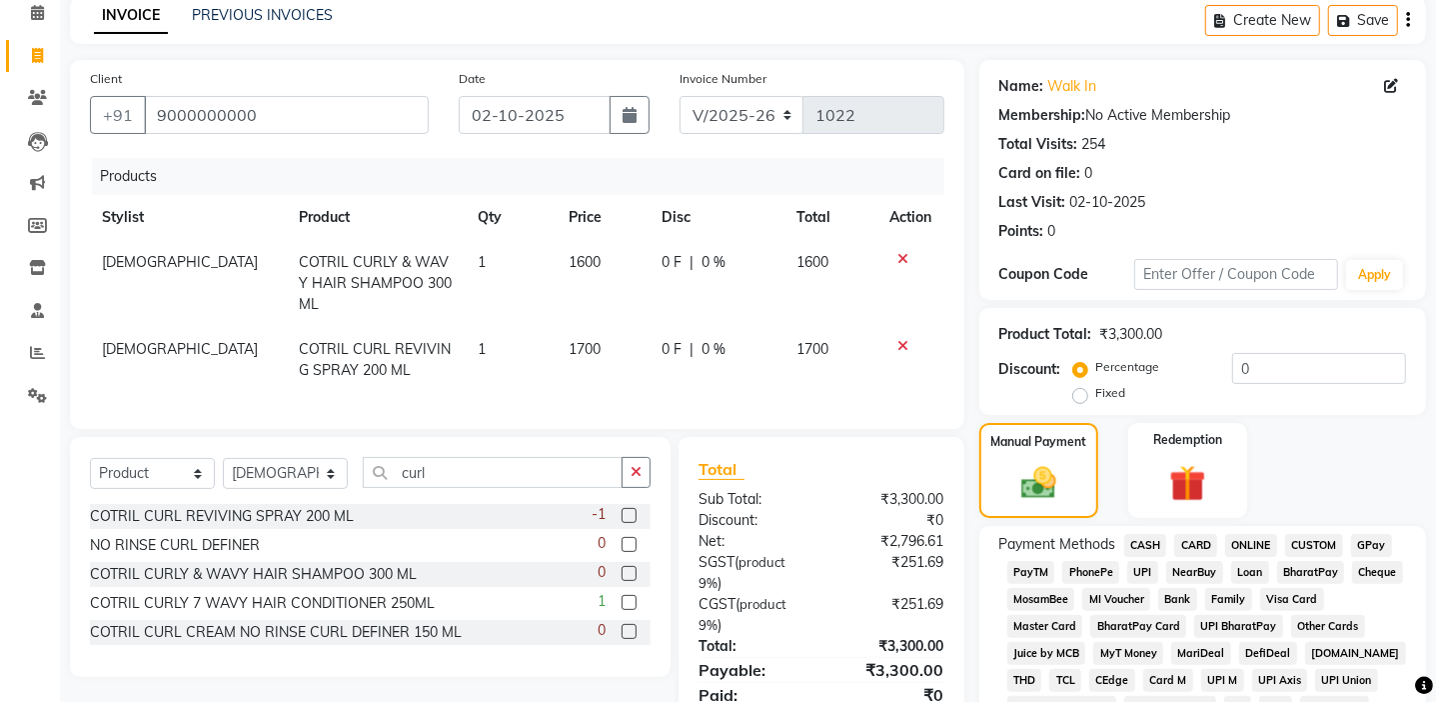
click at [1361, 543] on span "GPay" at bounding box center [1371, 545] width 41 height 23
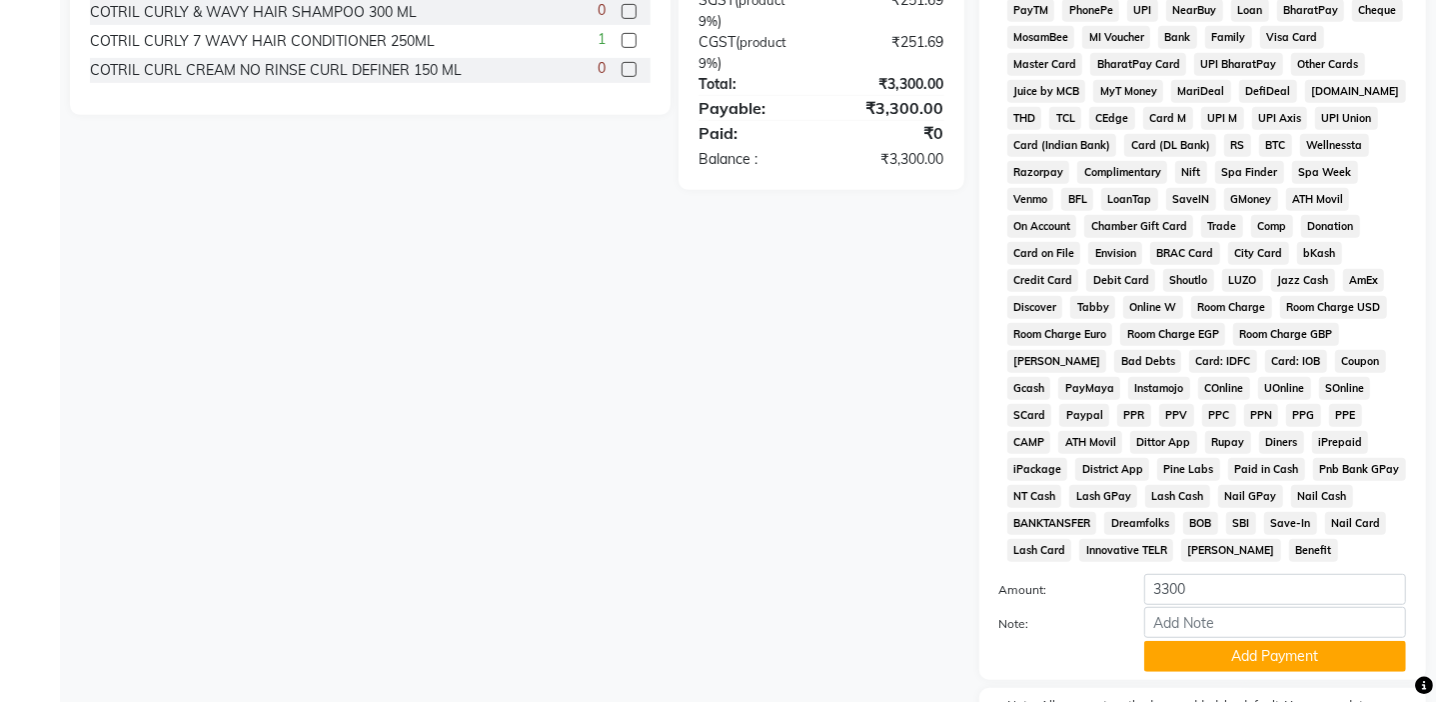
scroll to position [777, 0]
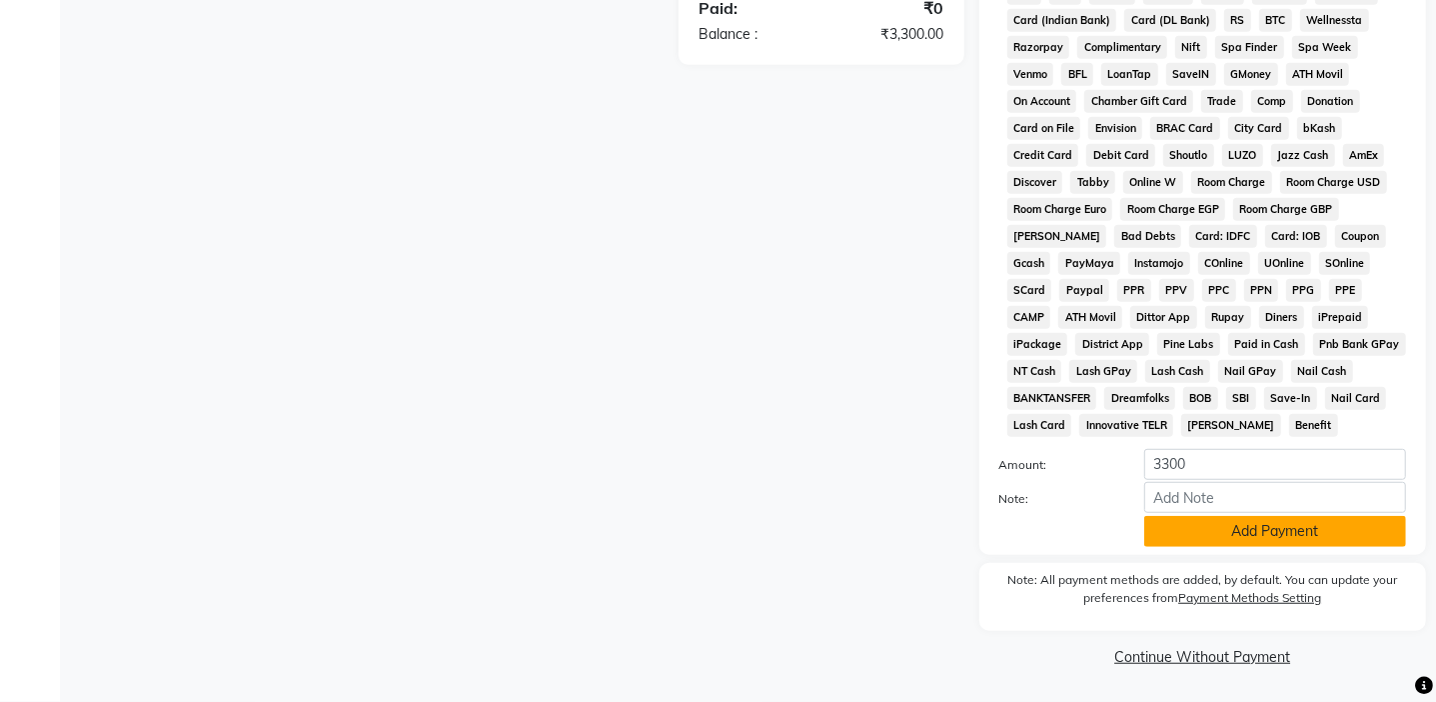
click at [1197, 533] on button "Add Payment" at bounding box center [1275, 531] width 262 height 31
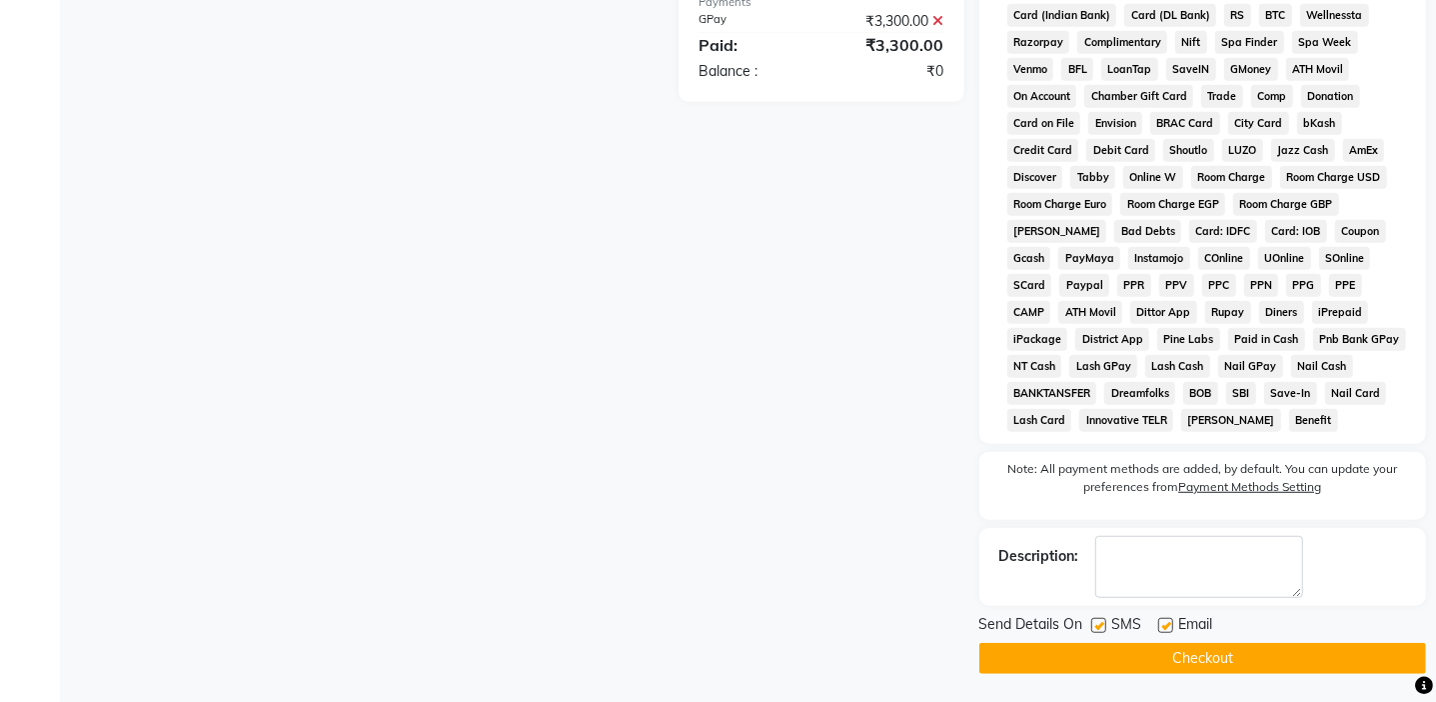
scroll to position [783, 0]
click at [1099, 621] on label at bounding box center [1098, 624] width 15 height 15
click at [1099, 621] on input "checkbox" at bounding box center [1097, 625] width 13 height 13
checkbox input "false"
click at [1166, 624] on label at bounding box center [1165, 624] width 15 height 15
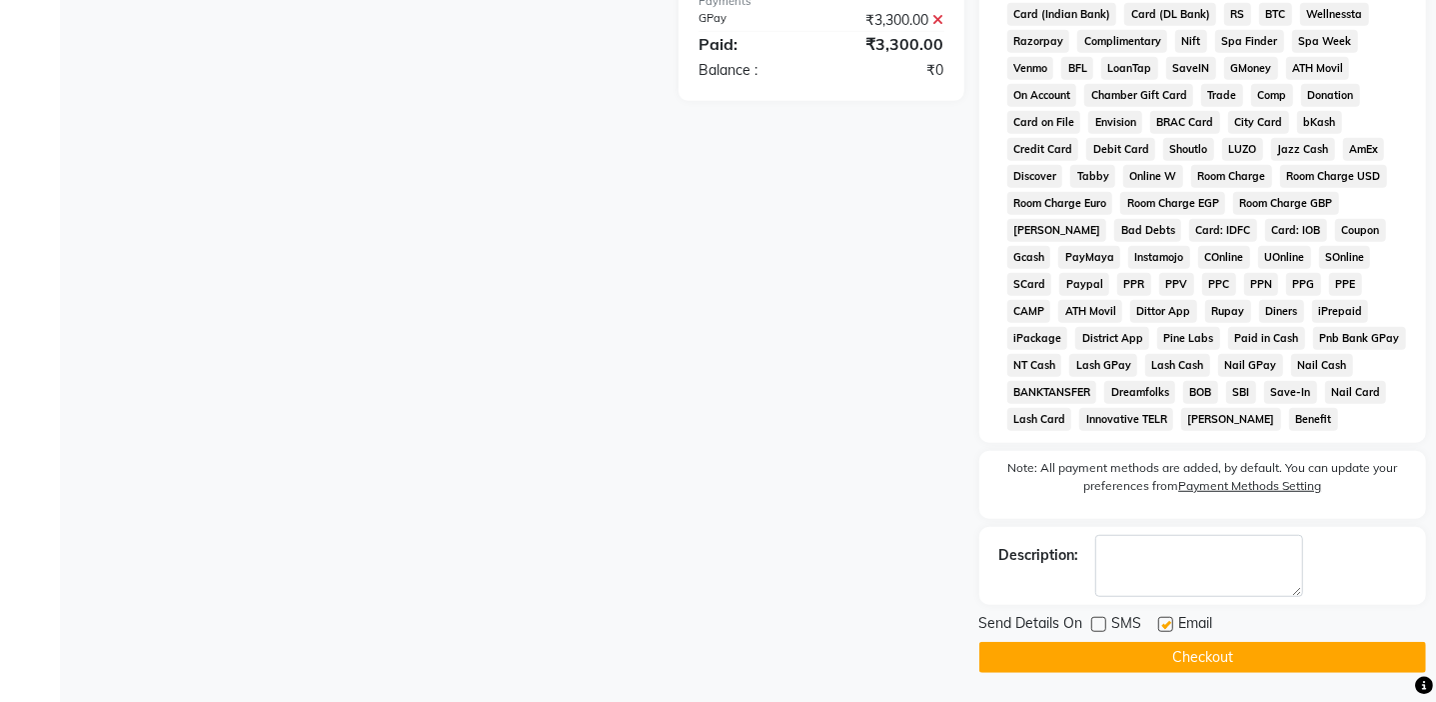
click at [1166, 624] on input "checkbox" at bounding box center [1164, 625] width 13 height 13
checkbox input "false"
click at [1146, 652] on button "Checkout" at bounding box center [1202, 657] width 447 height 31
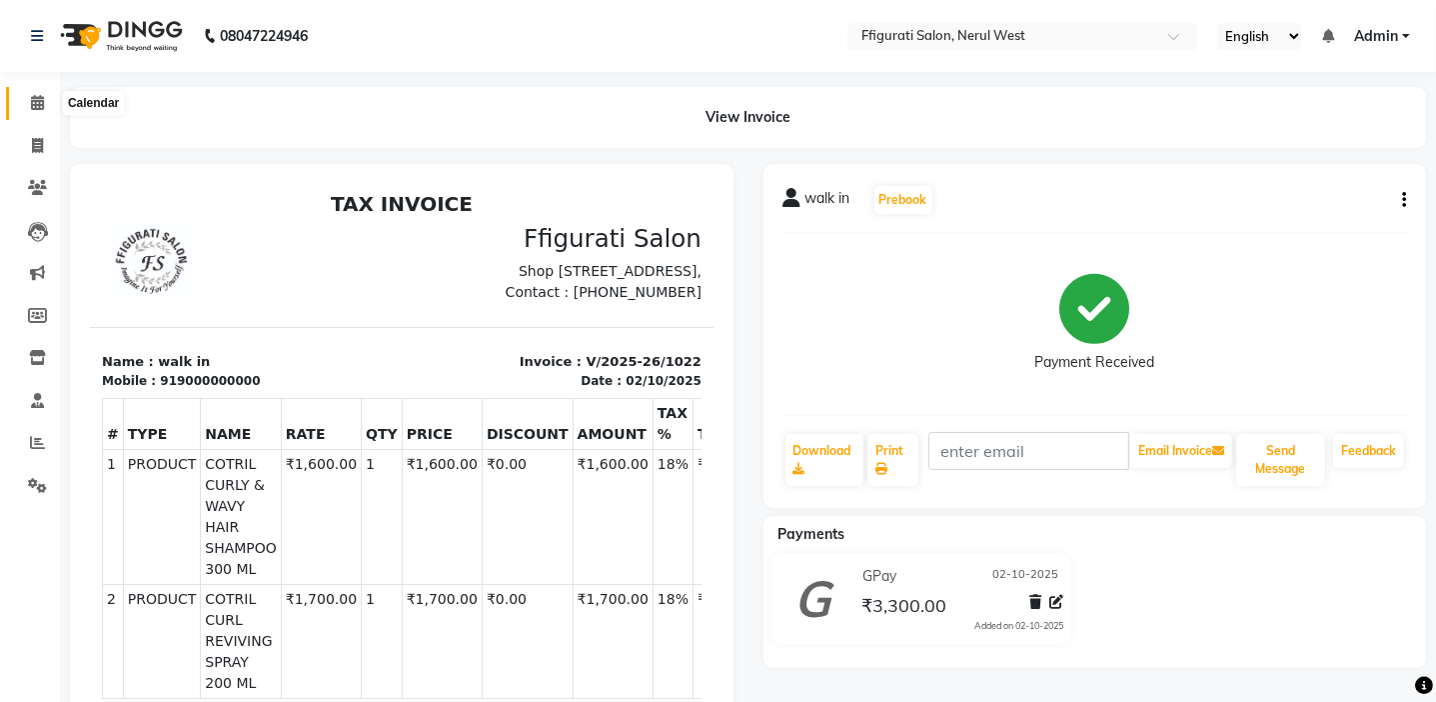
click at [37, 104] on icon at bounding box center [37, 102] width 13 height 15
